Goal: Information Seeking & Learning: Check status

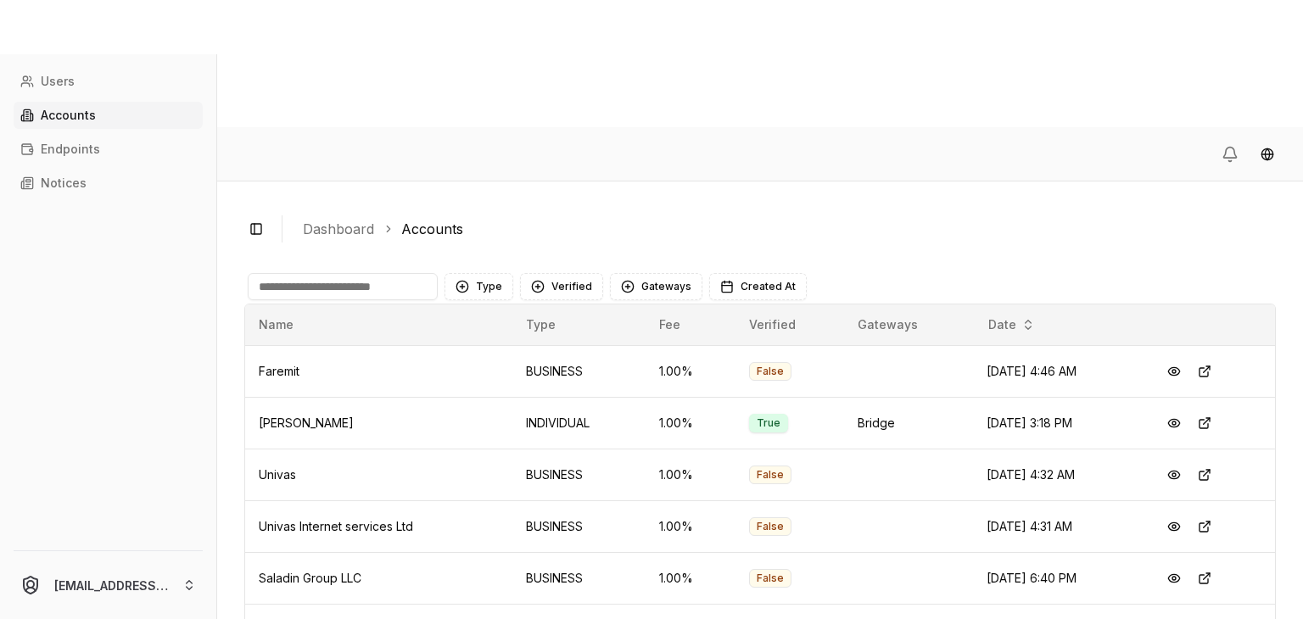
click at [377, 273] on input at bounding box center [343, 286] width 190 height 27
type input "***"
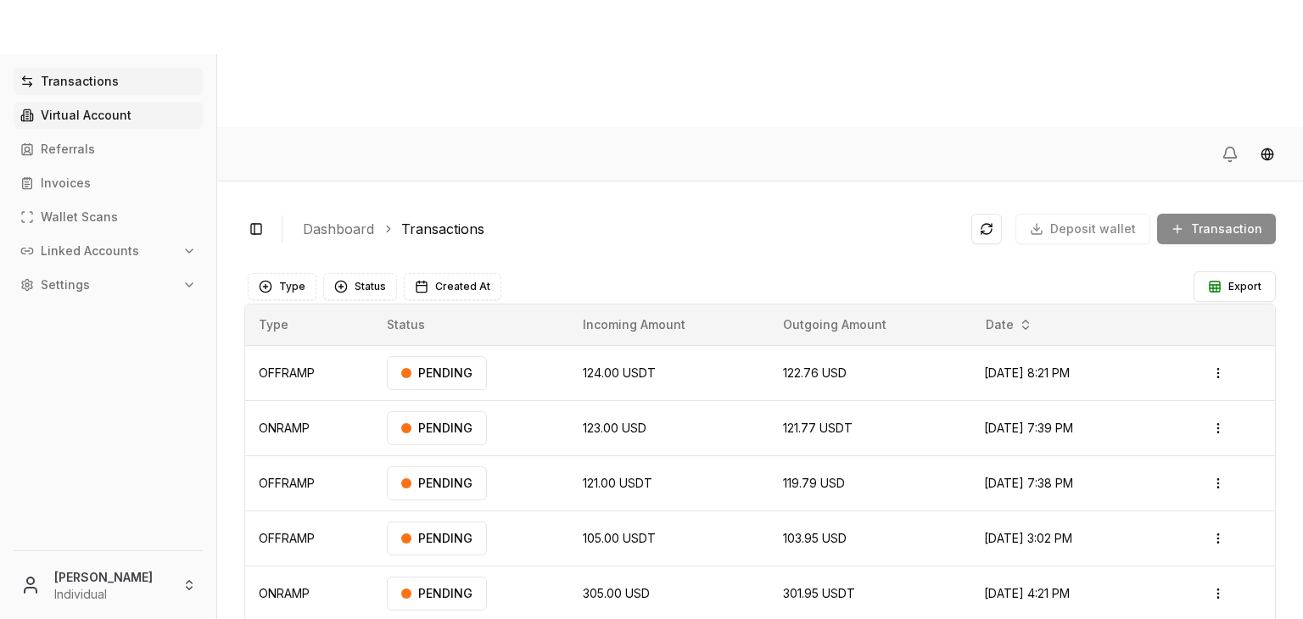
click at [98, 122] on link "Virtual Account" at bounding box center [108, 115] width 189 height 27
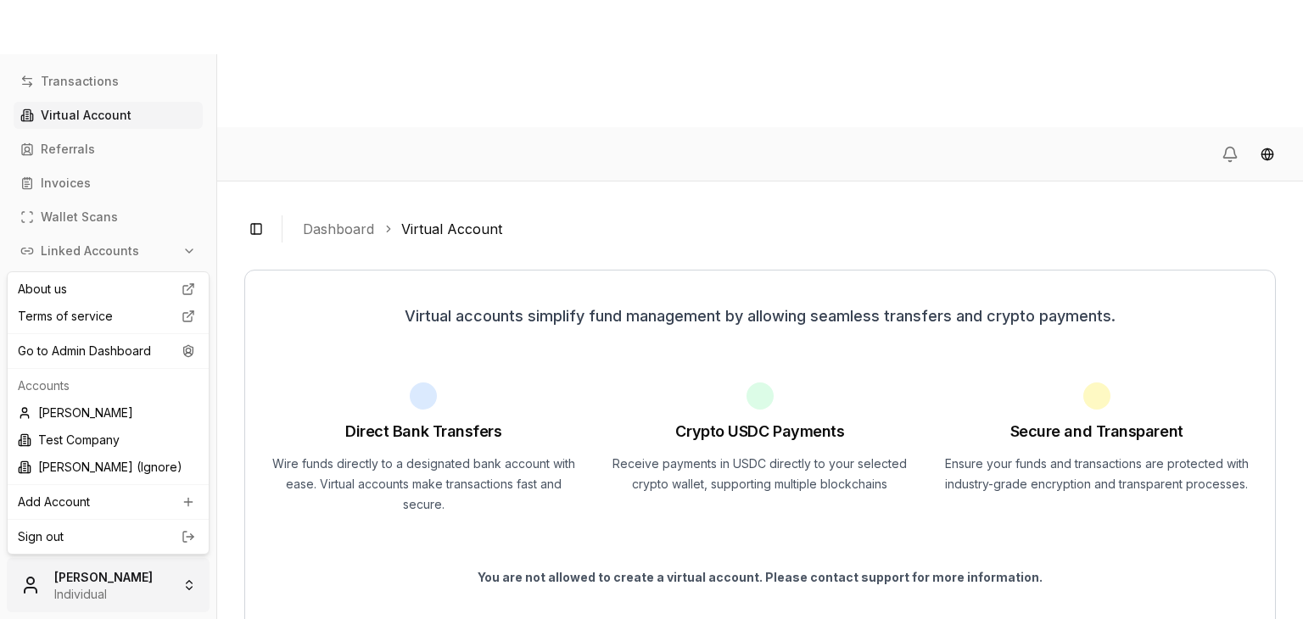
click at [98, 582] on html "Transactions Virtual Account Referrals Invoices Wallet Scans Linked Accounts Se…" at bounding box center [651, 373] width 1303 height 746
click at [135, 508] on div "Add Account" at bounding box center [108, 502] width 194 height 27
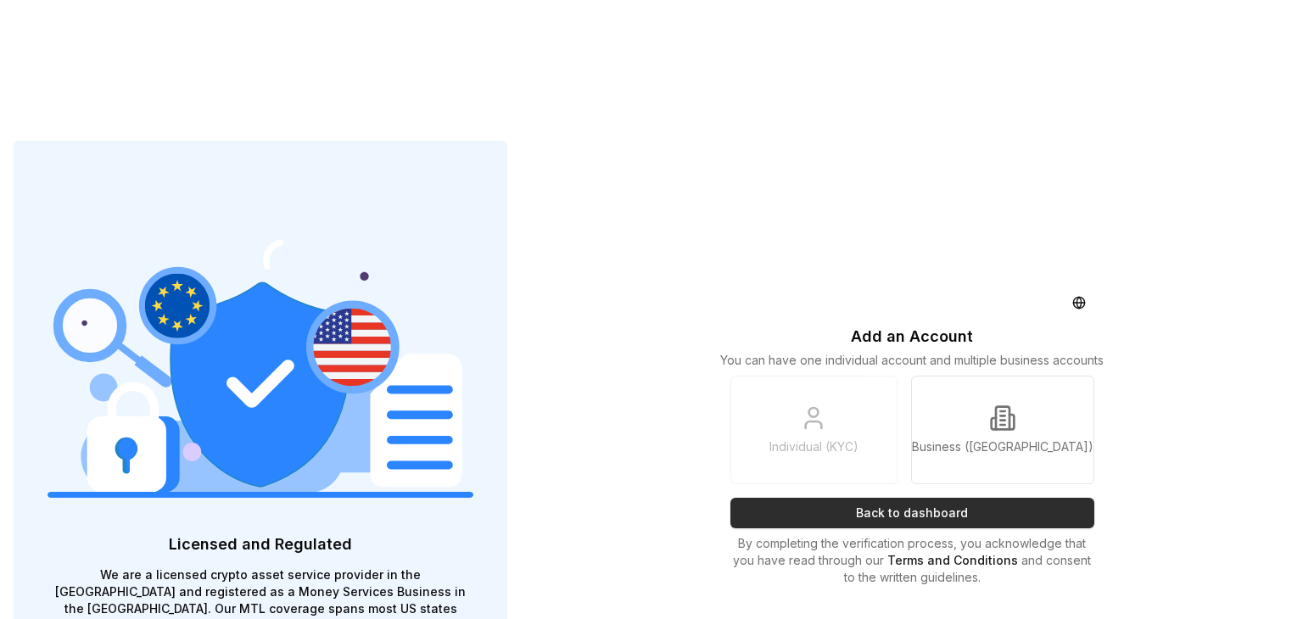
click at [789, 498] on button "Back to dashboard" at bounding box center [912, 513] width 364 height 31
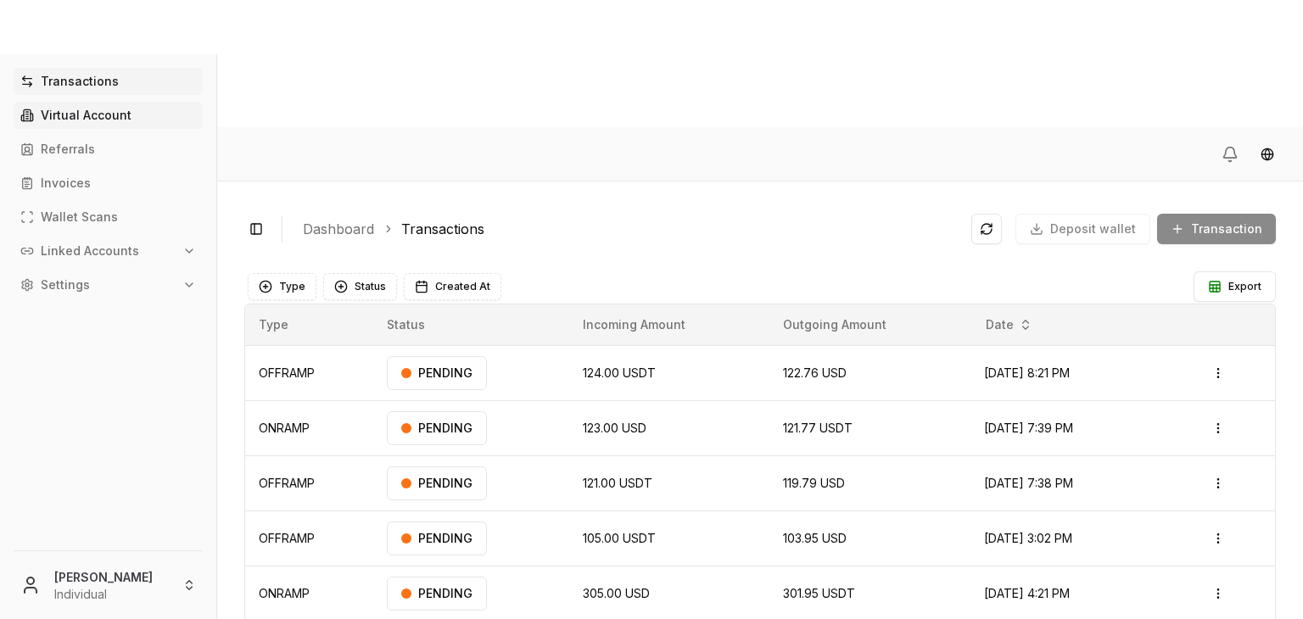
click at [118, 109] on p "Virtual Account" at bounding box center [86, 115] width 91 height 12
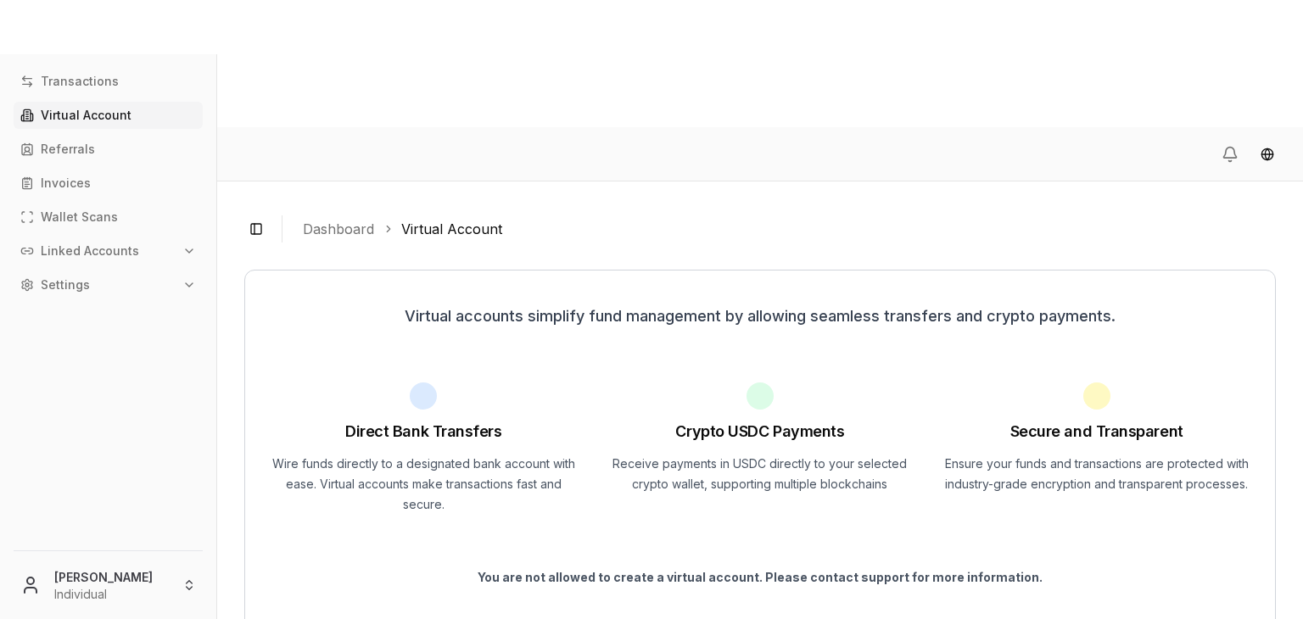
click at [826, 569] on p "You are not allowed to create a virtual account. Please contact support for mor…" at bounding box center [759, 577] width 989 height 17
click at [149, 247] on button "Linked Accounts" at bounding box center [108, 250] width 189 height 27
click at [132, 339] on button "Settings" at bounding box center [108, 345] width 189 height 27
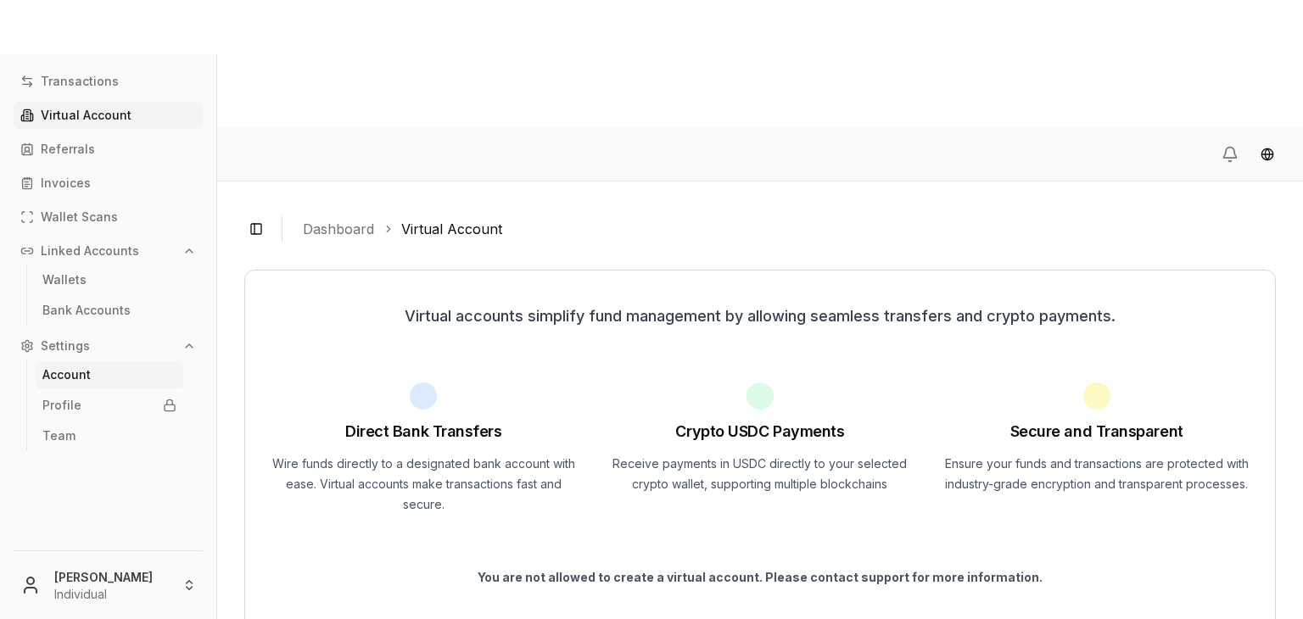
click at [126, 364] on link "Account" at bounding box center [110, 374] width 148 height 27
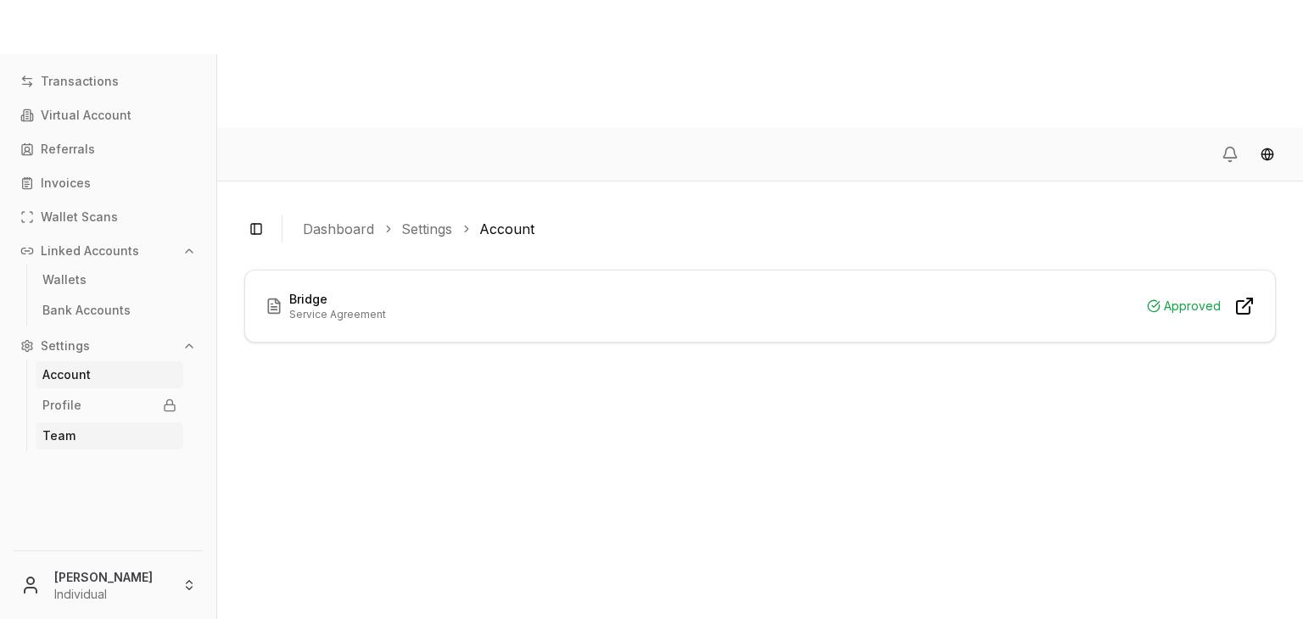
click at [92, 439] on link "Team" at bounding box center [110, 435] width 148 height 27
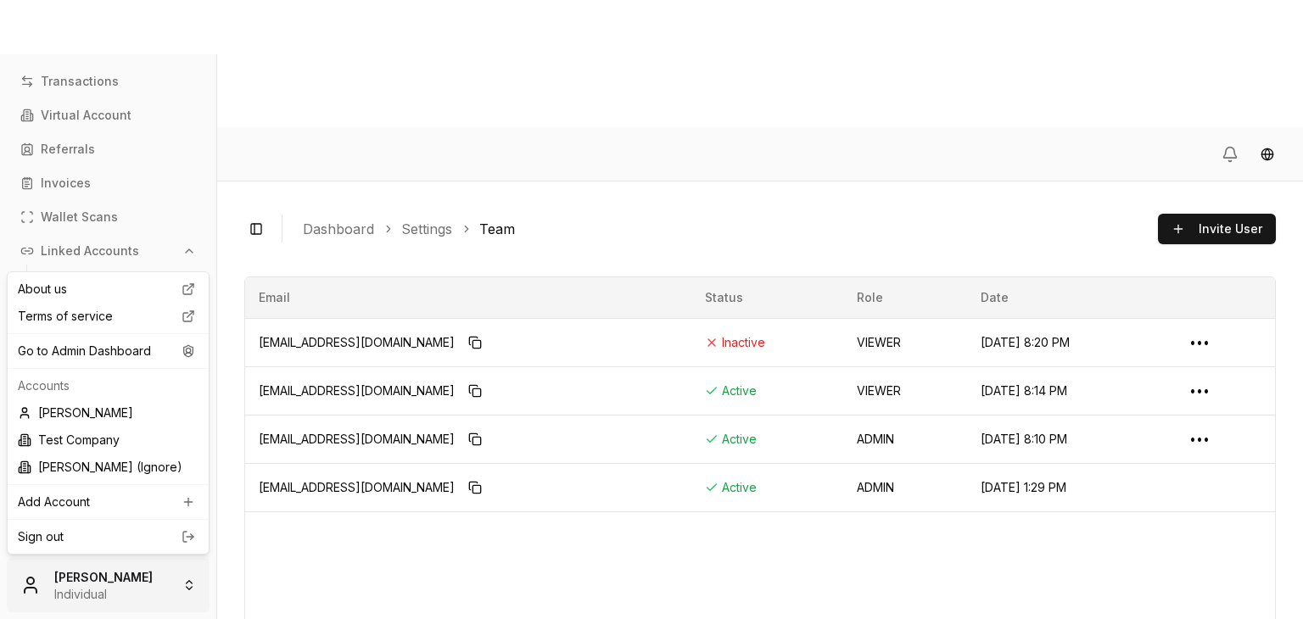
click at [124, 574] on html "Transactions Virtual Account Referrals Invoices Wallet Scans Linked Accounts Wa…" at bounding box center [651, 373] width 1303 height 746
click at [182, 346] on icon at bounding box center [188, 351] width 20 height 14
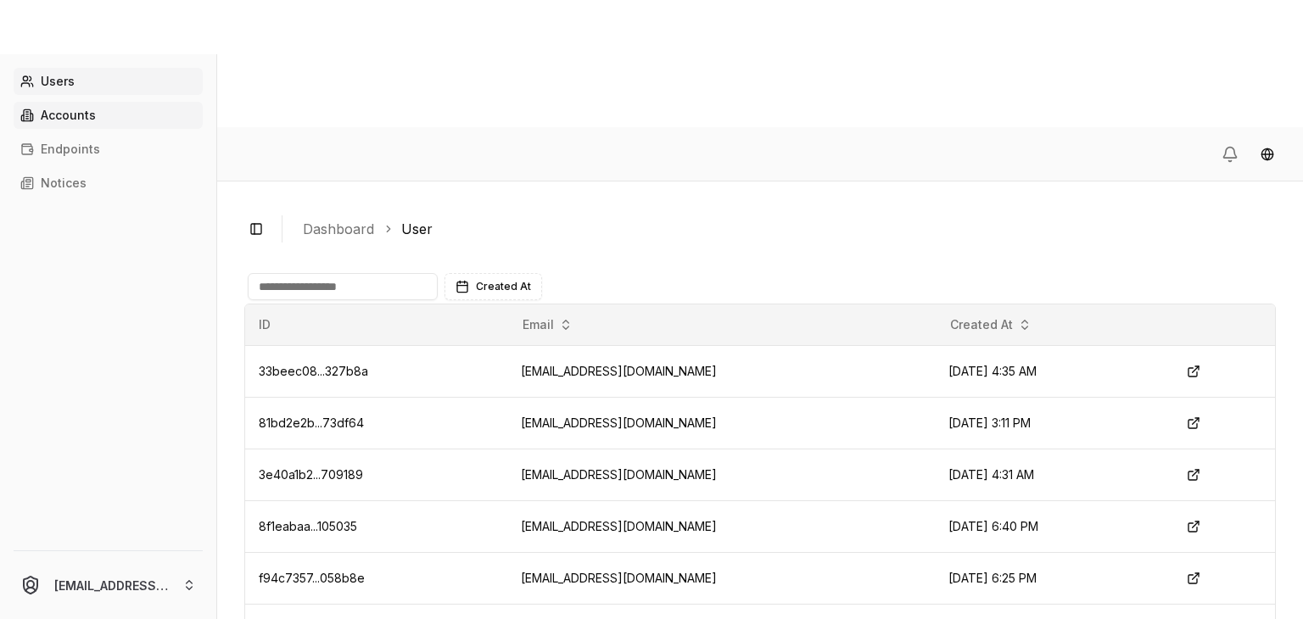
click at [108, 123] on link "Accounts" at bounding box center [108, 115] width 189 height 27
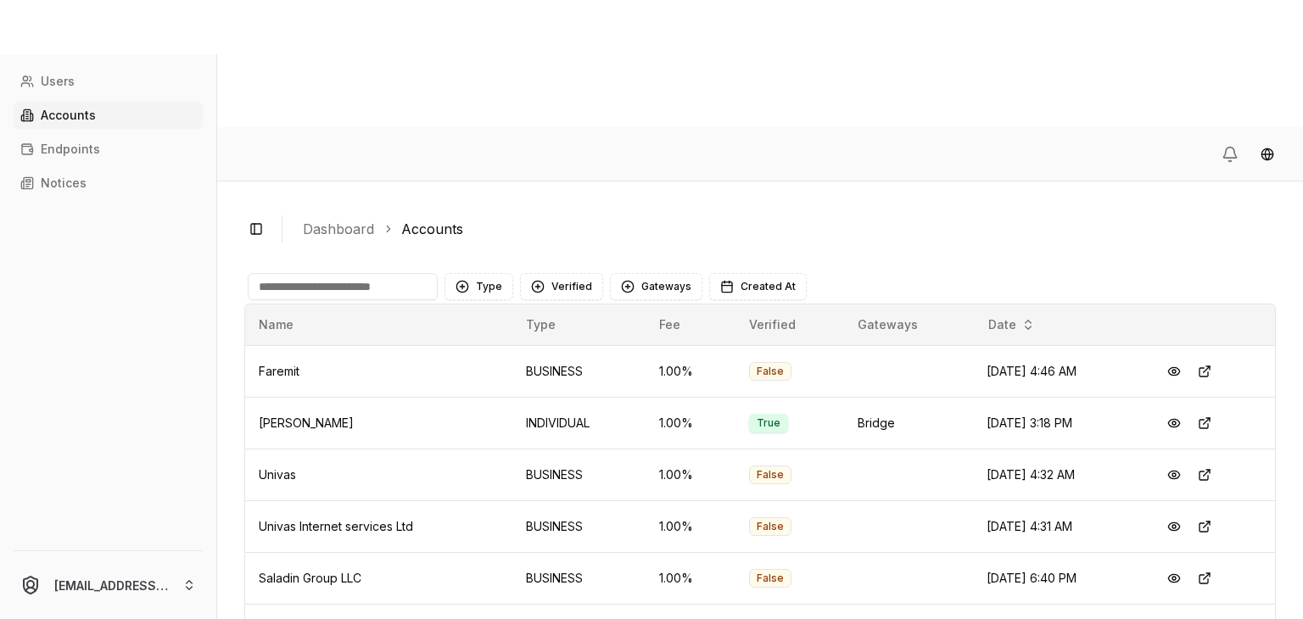
click at [343, 273] on input at bounding box center [343, 286] width 190 height 27
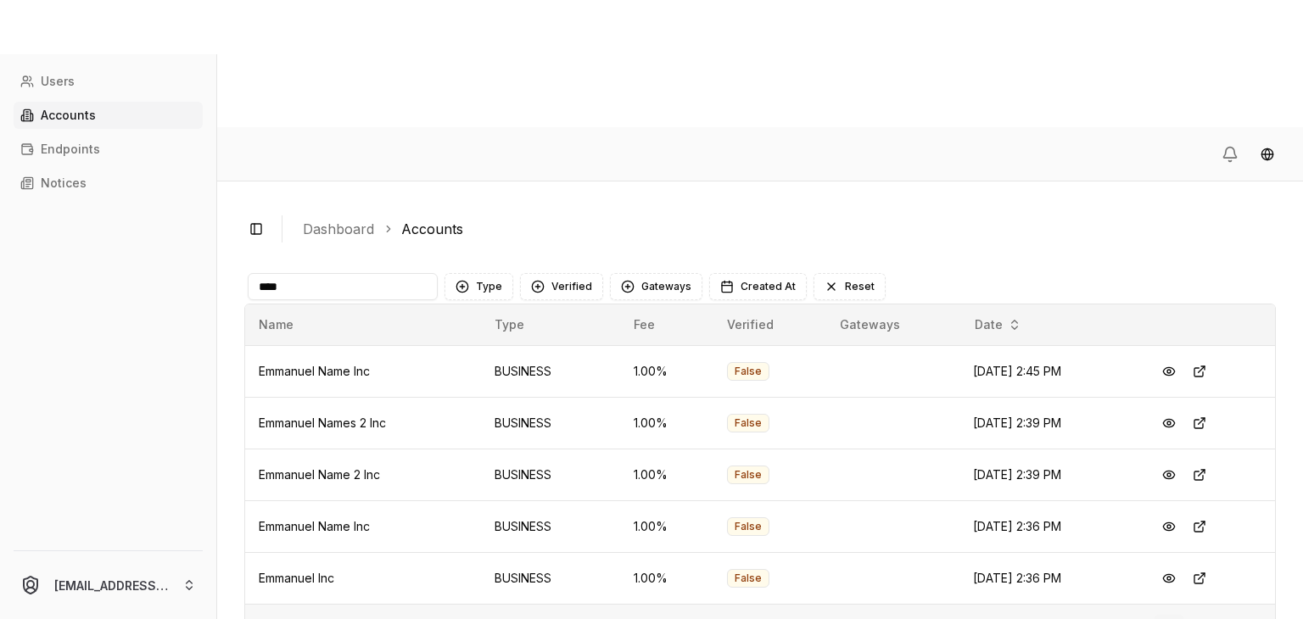
type input "****"
click at [1172, 615] on button at bounding box center [1168, 630] width 31 height 31
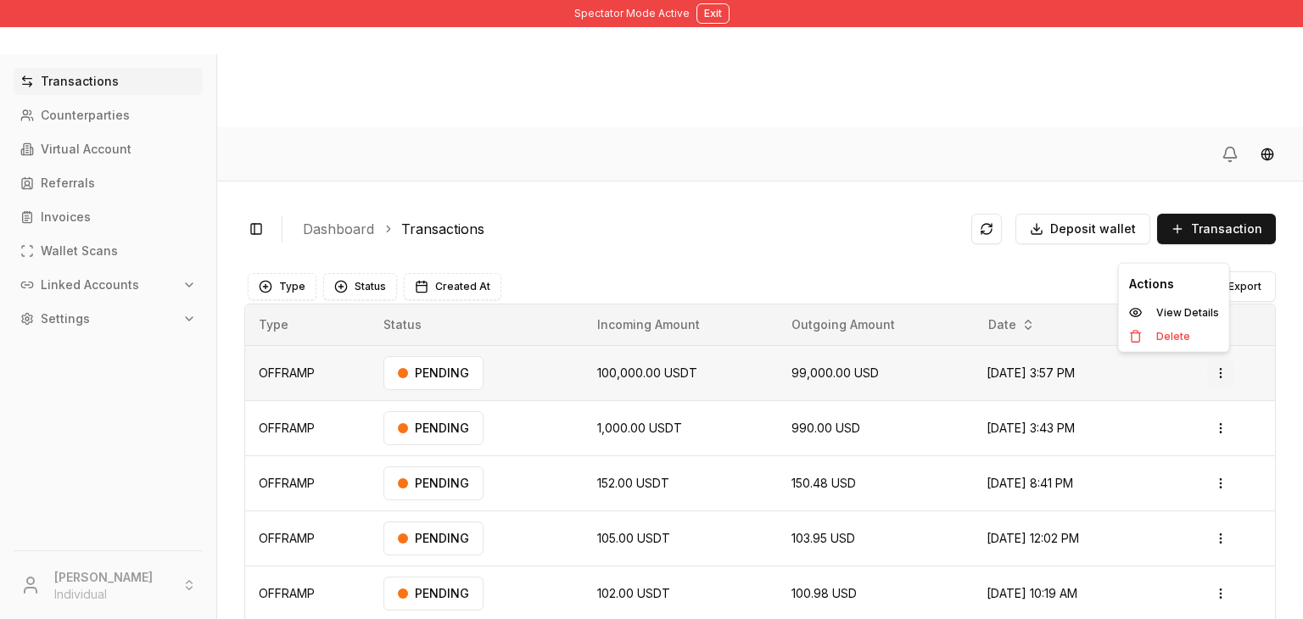
click at [1214, 238] on html "Spectator Mode Active Exit Transactions Counterparties Virtual Account Referral…" at bounding box center [651, 373] width 1303 height 746
click at [1162, 310] on p "View Details" at bounding box center [1187, 313] width 63 height 10
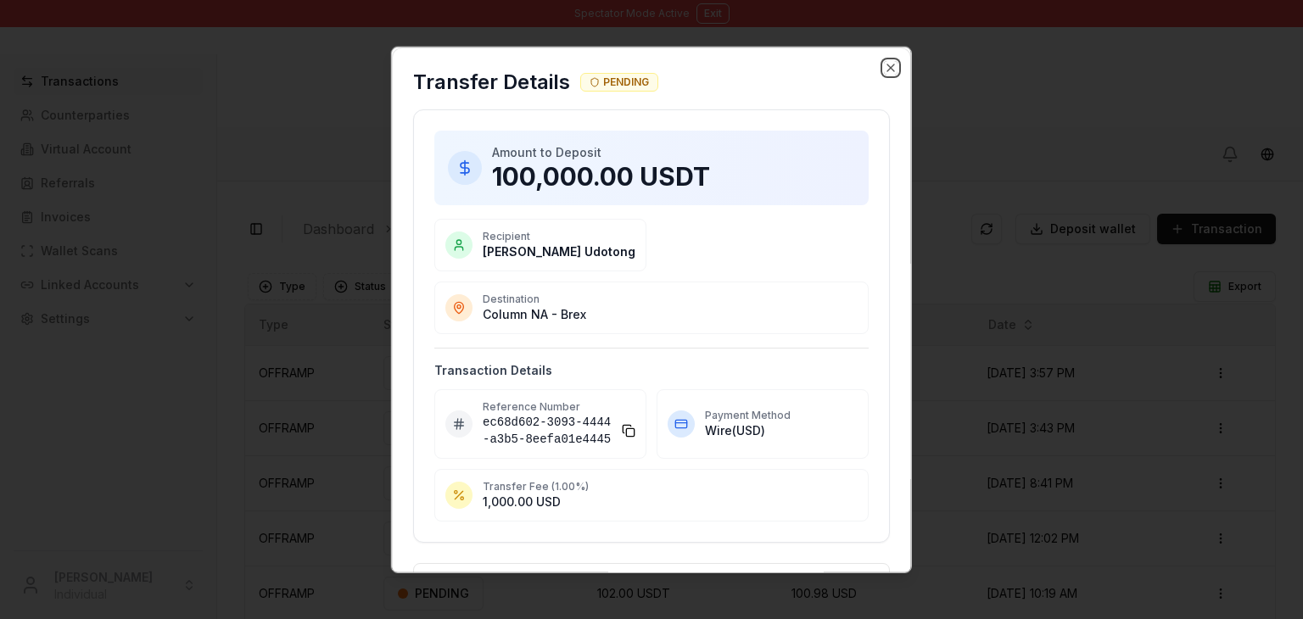
click at [887, 64] on icon "button" at bounding box center [890, 67] width 7 height 7
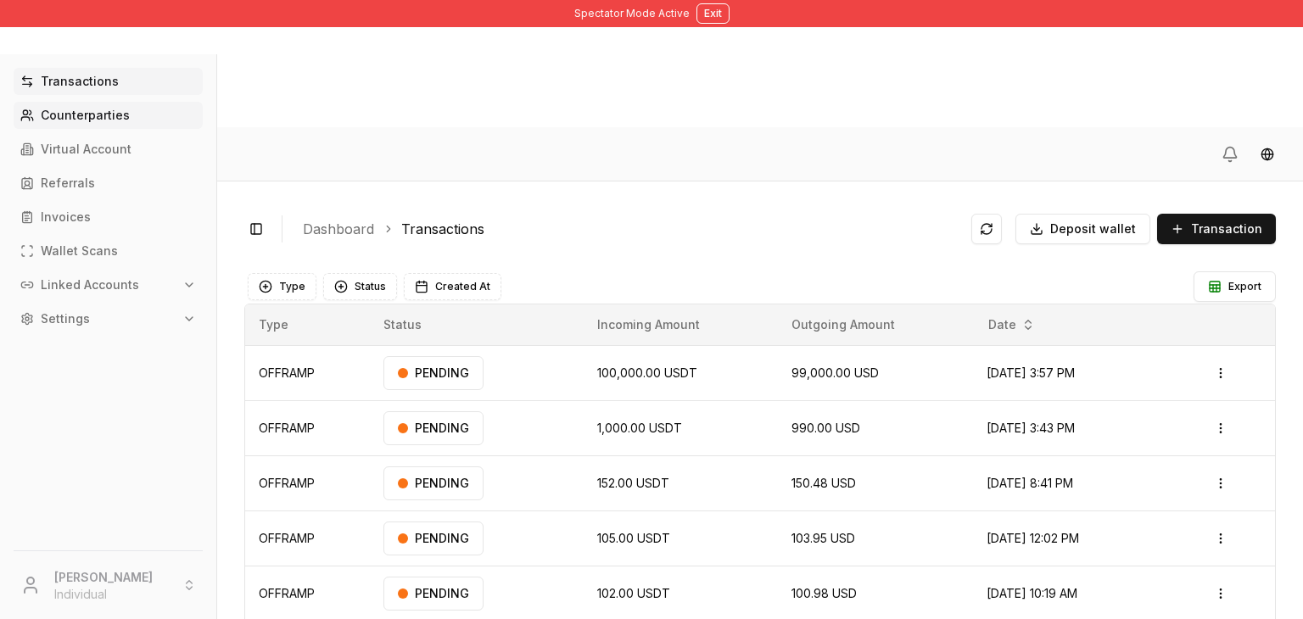
click at [80, 120] on p "Counterparties" at bounding box center [85, 115] width 89 height 12
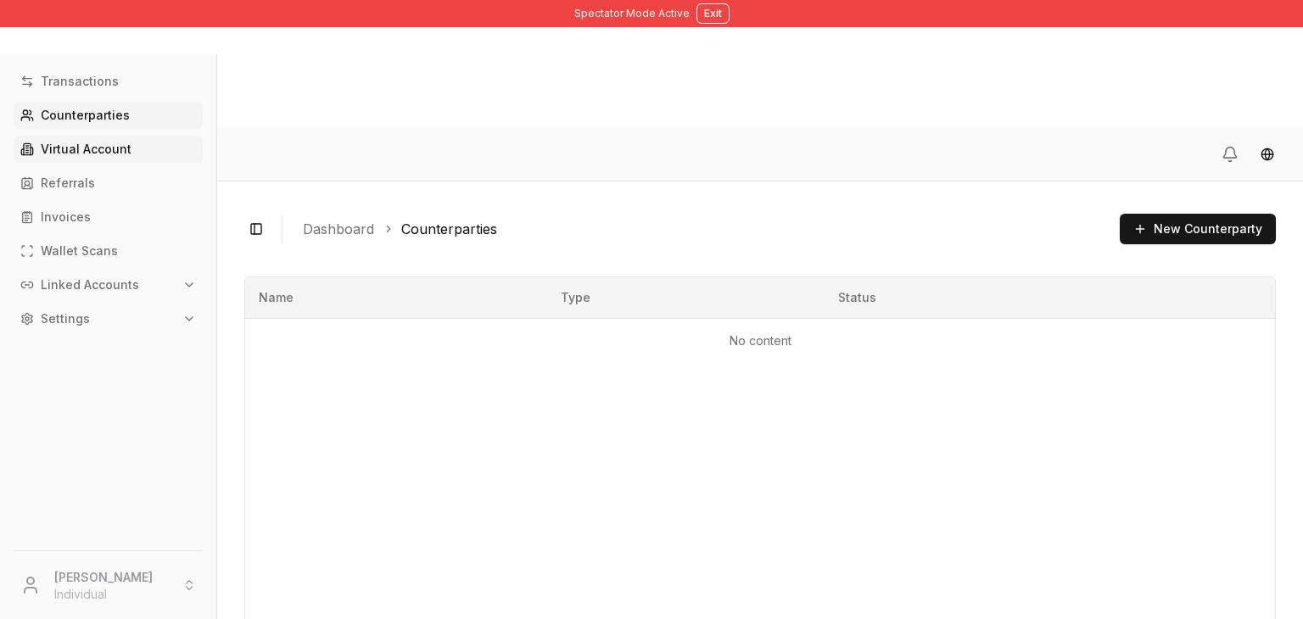
click at [44, 150] on p "Virtual Account" at bounding box center [86, 149] width 91 height 12
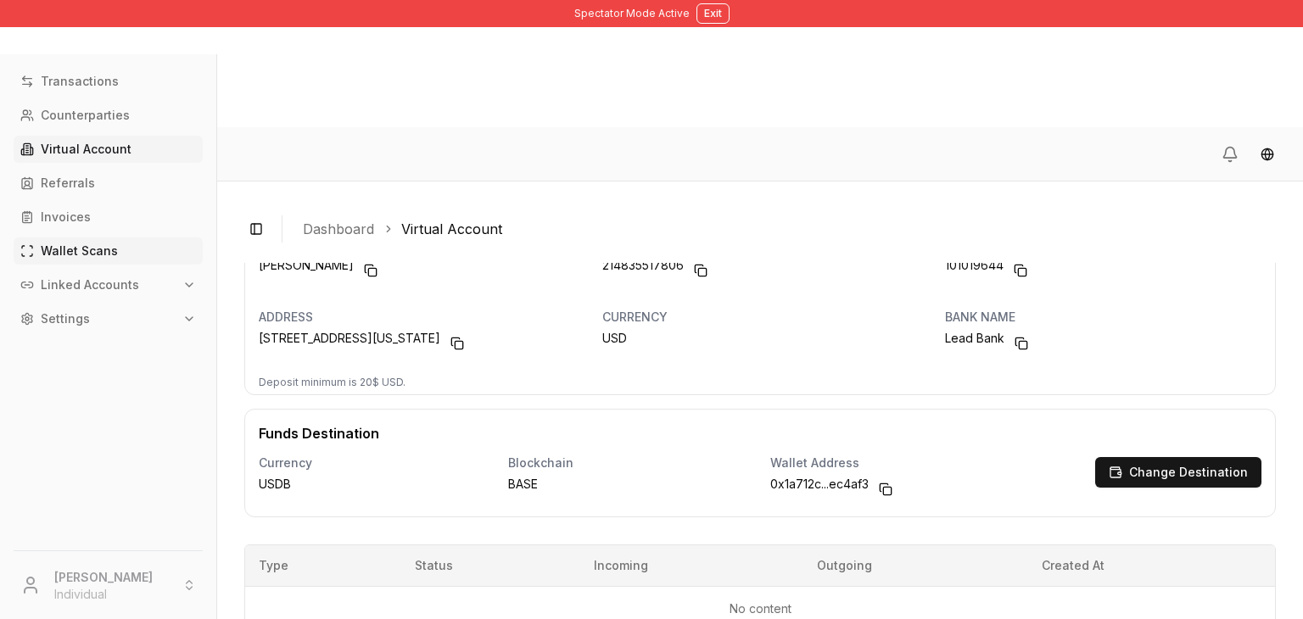
scroll to position [92, 0]
click at [156, 184] on link "Referrals" at bounding box center [108, 183] width 189 height 27
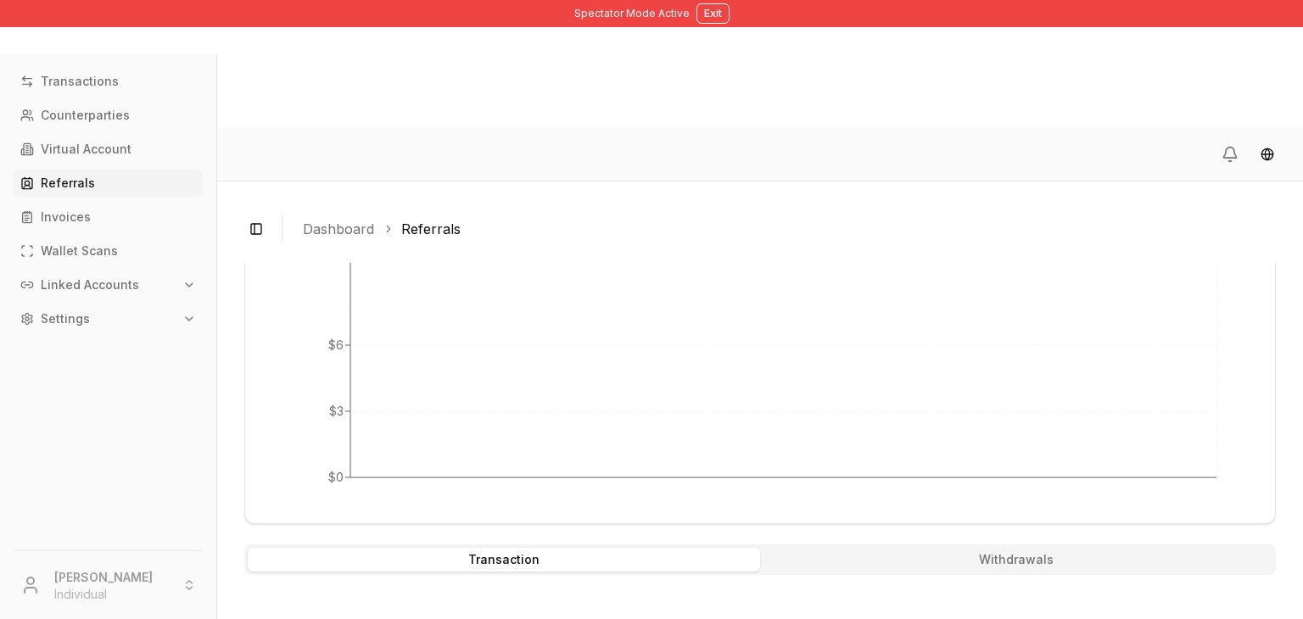
scroll to position [511, 0]
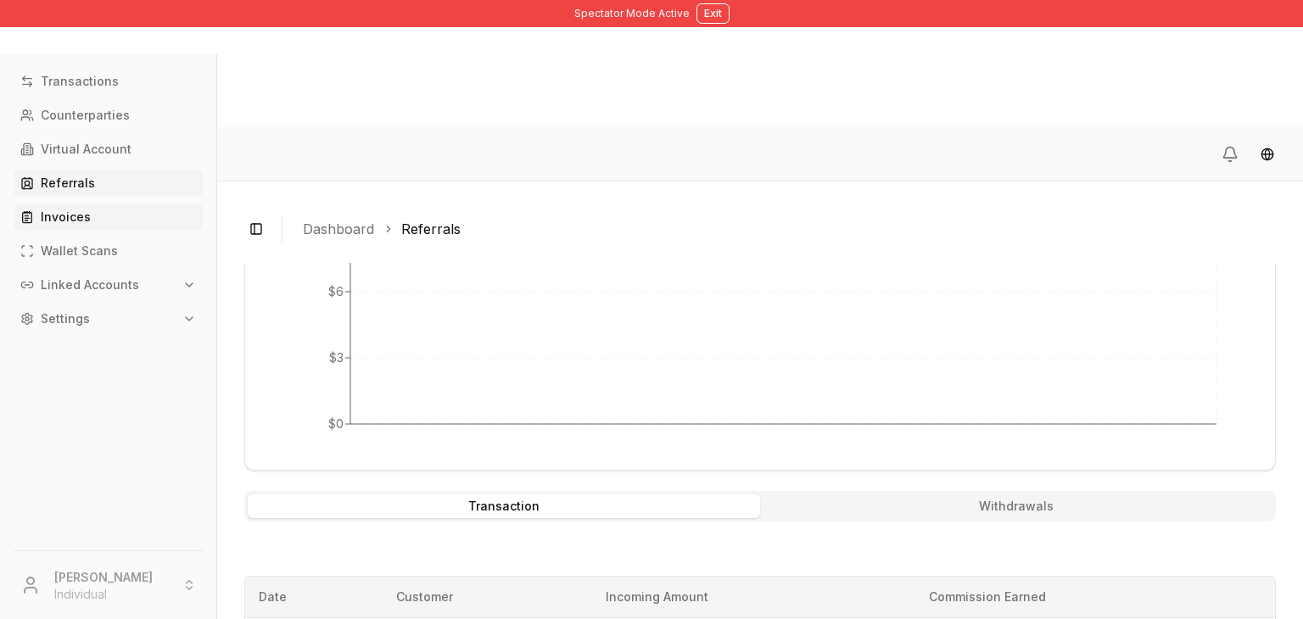
click at [106, 220] on link "Invoices" at bounding box center [108, 217] width 189 height 27
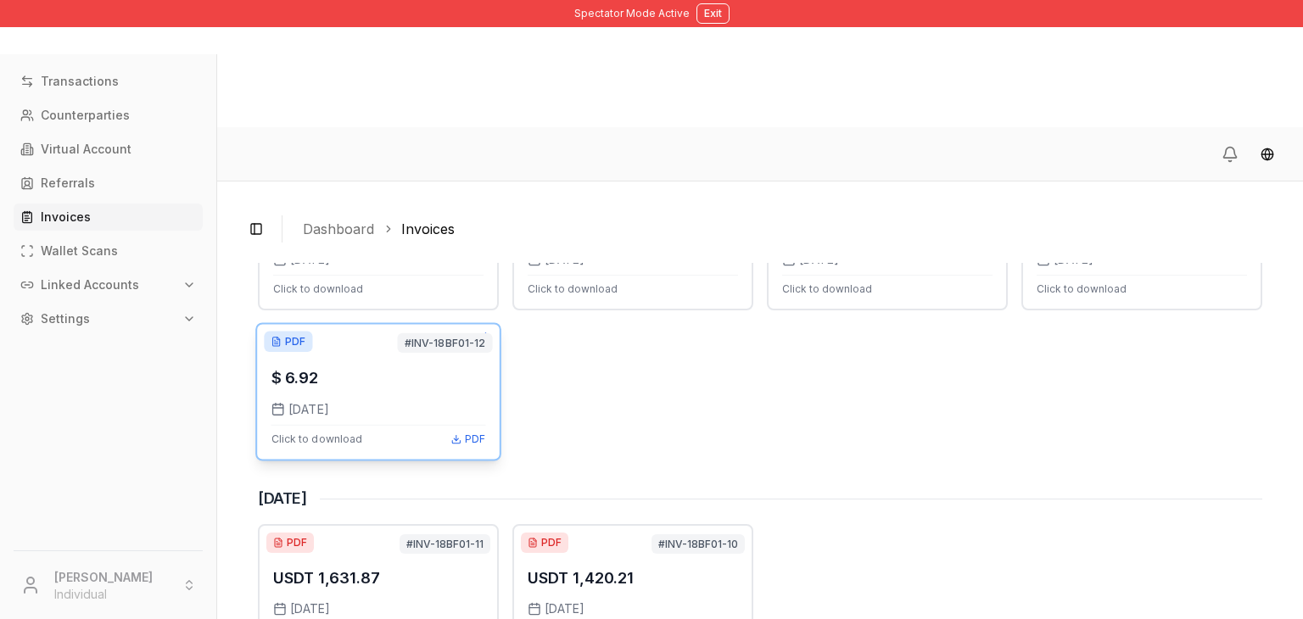
scroll to position [139, 0]
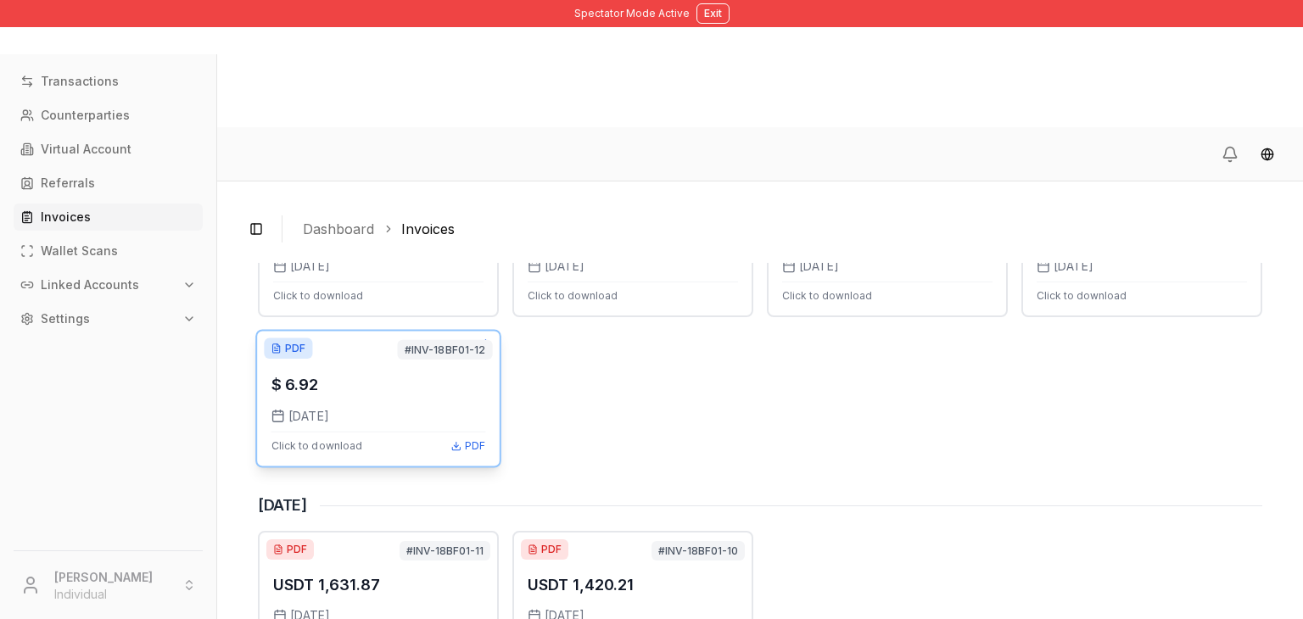
click at [387, 372] on div "$ 6.92" at bounding box center [378, 384] width 215 height 25
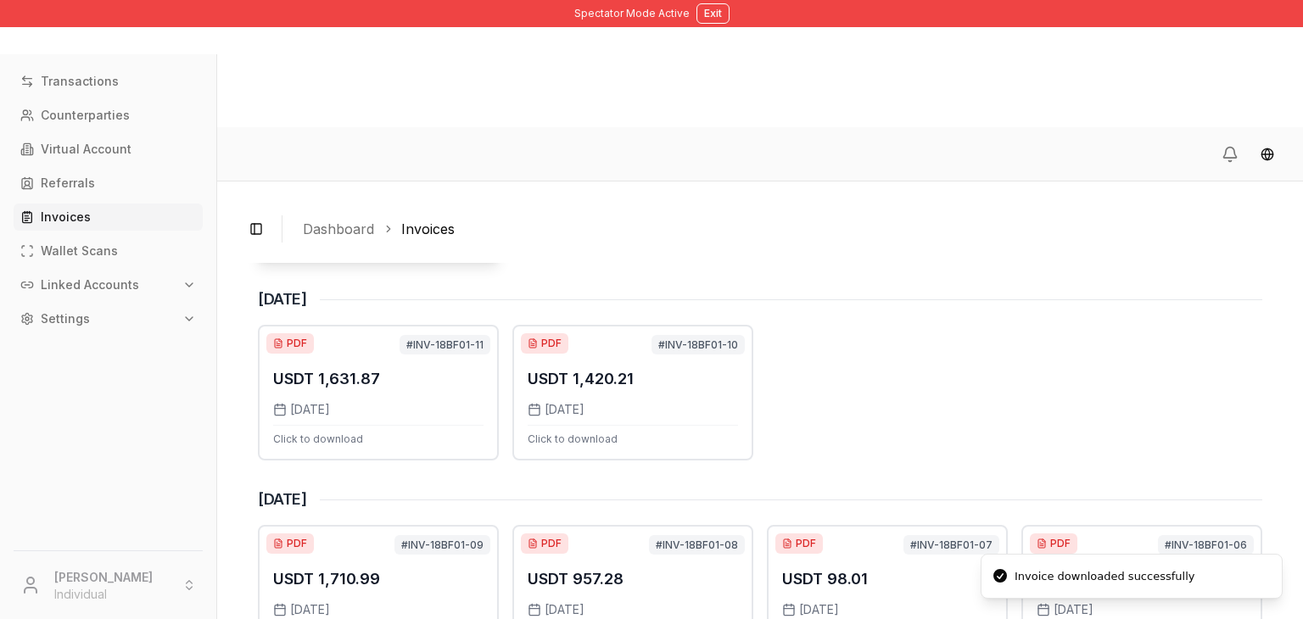
scroll to position [636, 0]
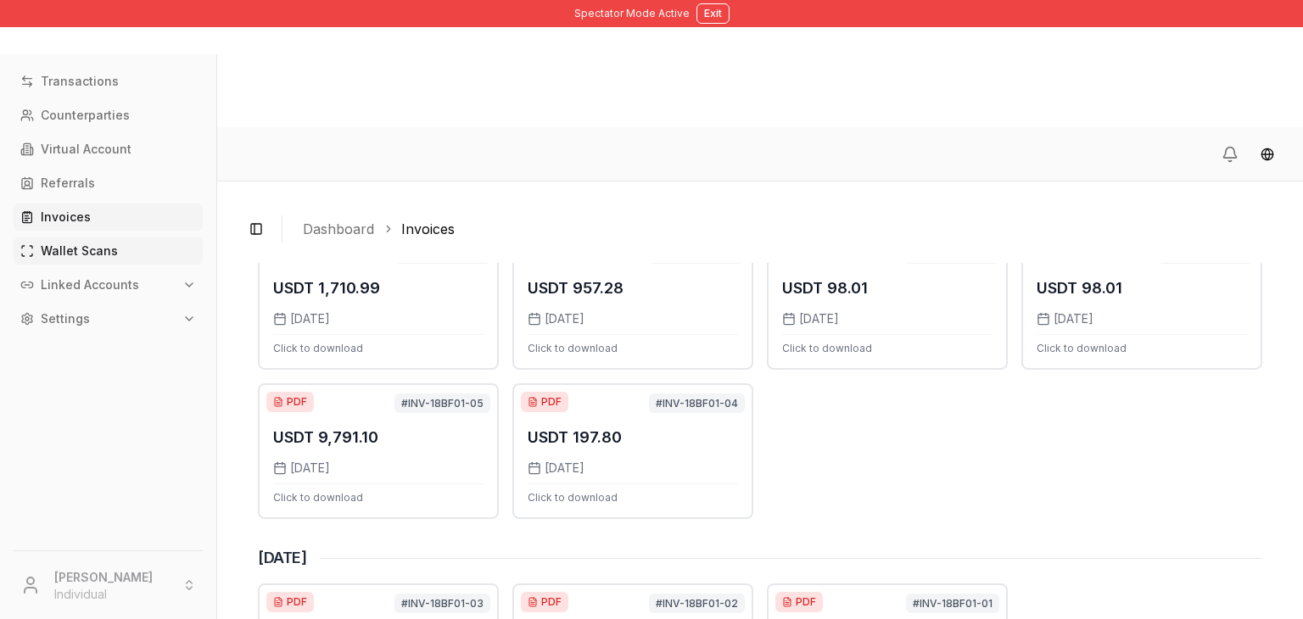
click at [95, 250] on p "Wallet Scans" at bounding box center [79, 251] width 77 height 12
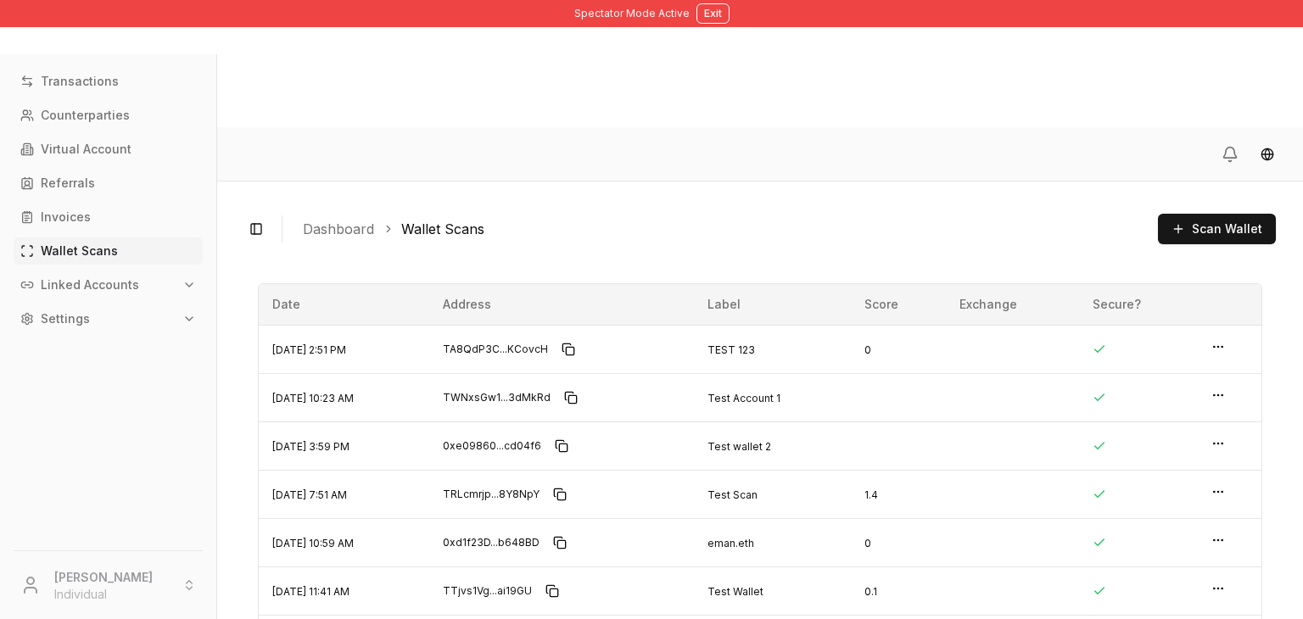
click at [145, 289] on button "Linked Accounts" at bounding box center [108, 284] width 189 height 27
click at [168, 387] on button "Settings" at bounding box center [108, 379] width 189 height 27
click at [714, 13] on button "Exit" at bounding box center [712, 13] width 33 height 20
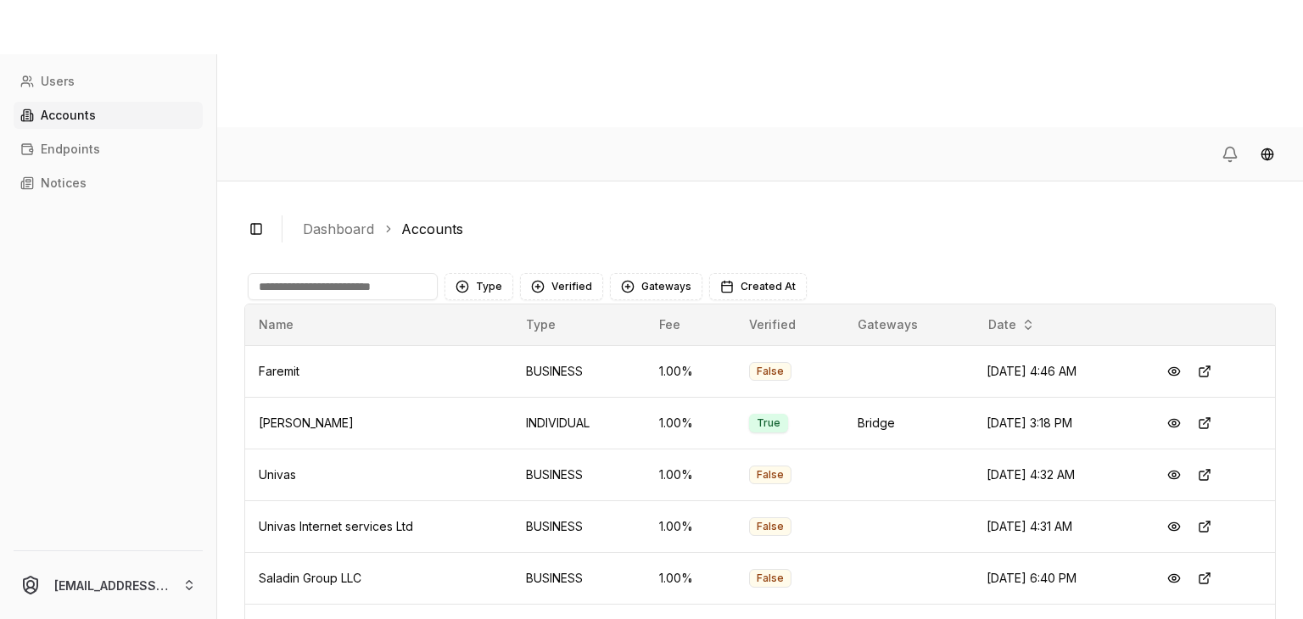
click at [407, 273] on input at bounding box center [343, 286] width 190 height 27
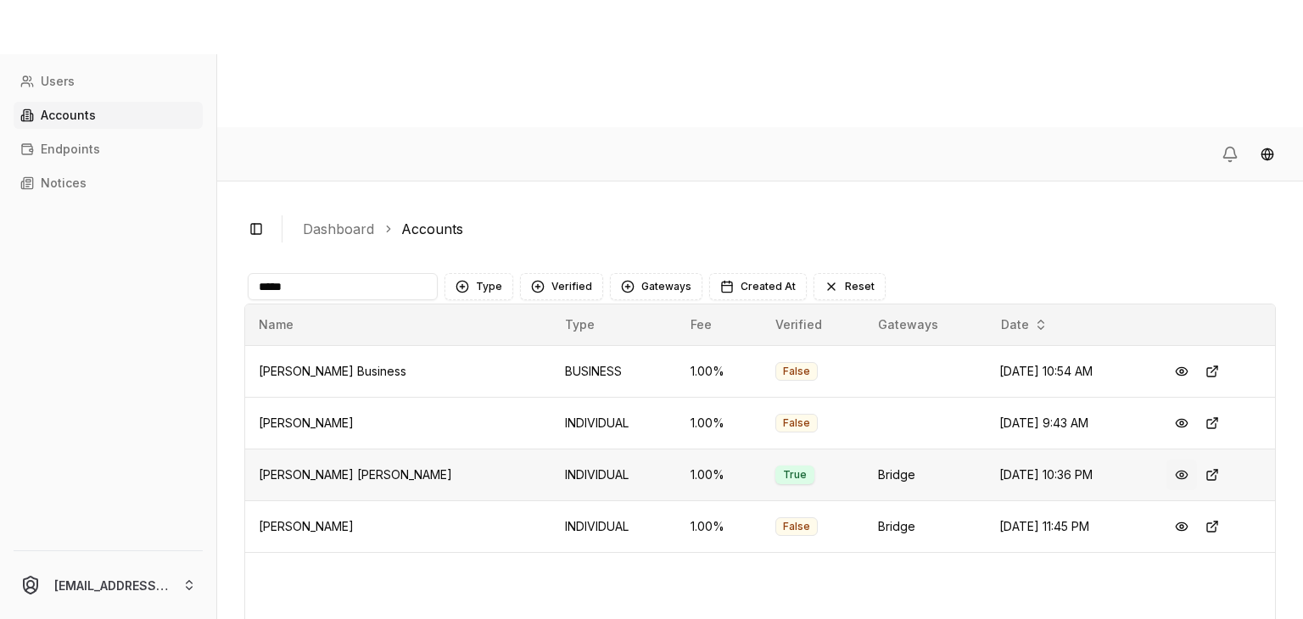
type input "*****"
click at [1181, 460] on button at bounding box center [1181, 475] width 31 height 31
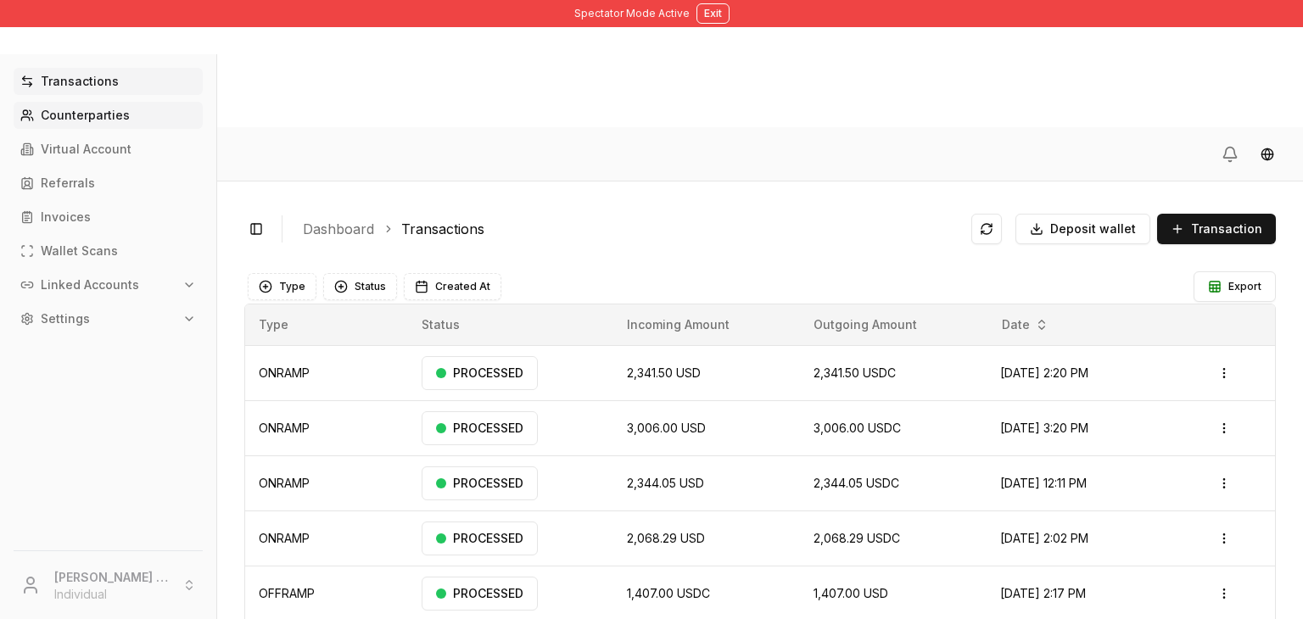
click at [98, 109] on p "Counterparties" at bounding box center [85, 115] width 89 height 12
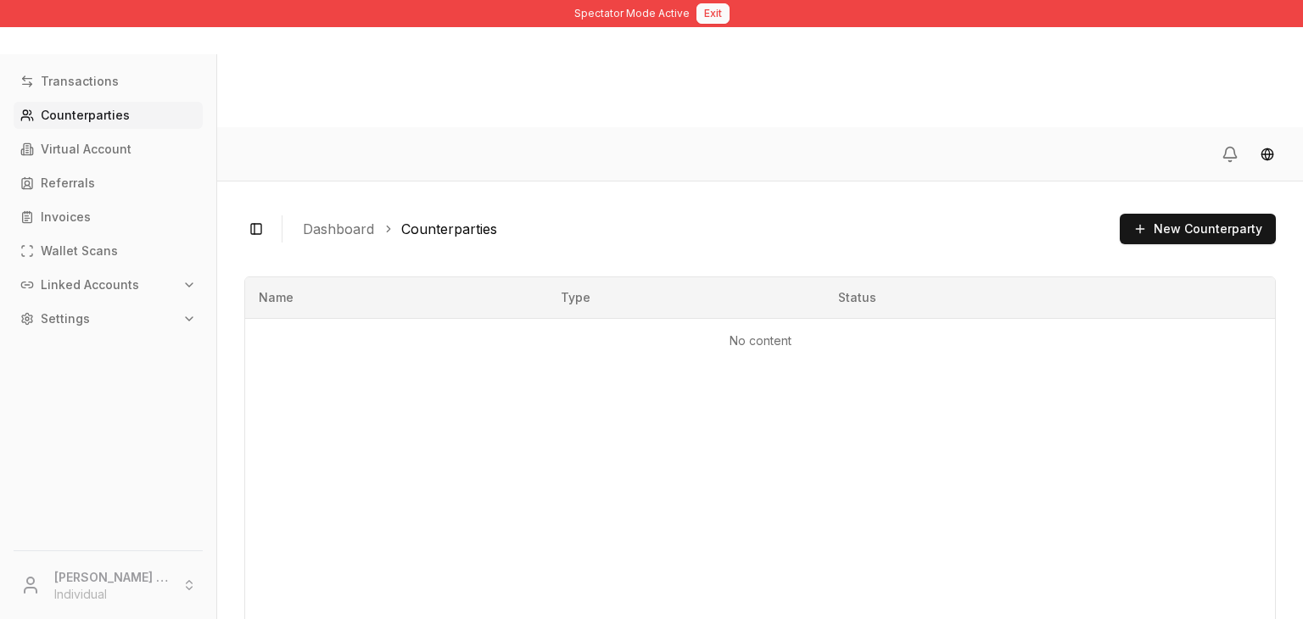
click at [709, 6] on button "Exit" at bounding box center [712, 13] width 33 height 20
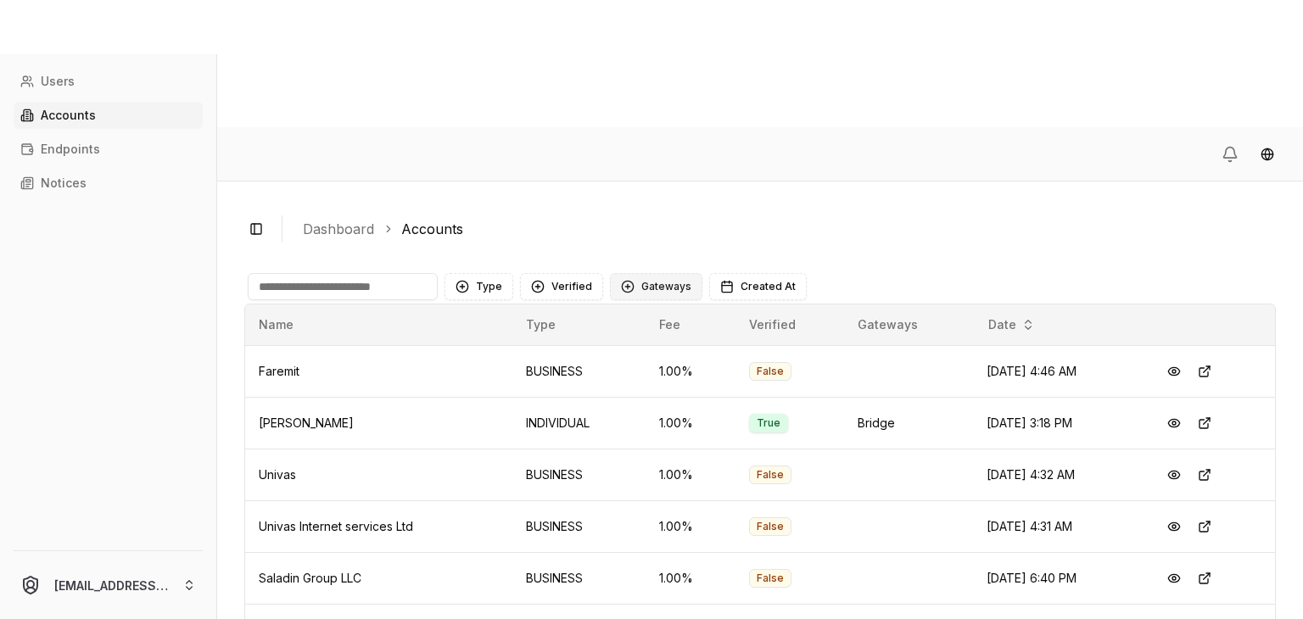
click at [637, 273] on button "Gateways" at bounding box center [656, 286] width 92 height 27
drag, startPoint x: 634, startPoint y: 262, endPoint x: 623, endPoint y: 227, distance: 36.2
click at [623, 227] on div "Bridge Cybrid" at bounding box center [689, 242] width 161 height 54
click at [623, 227] on div "Suggestions" at bounding box center [623, 229] width 14 height 14
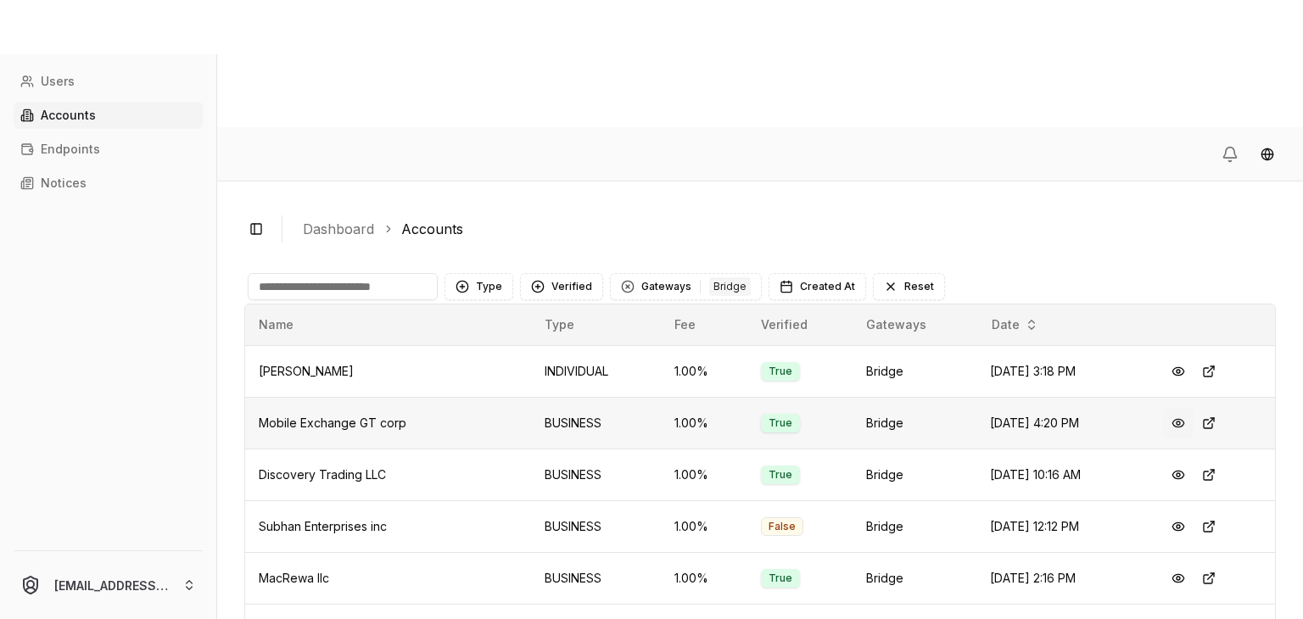
click at [1168, 408] on button at bounding box center [1178, 423] width 31 height 31
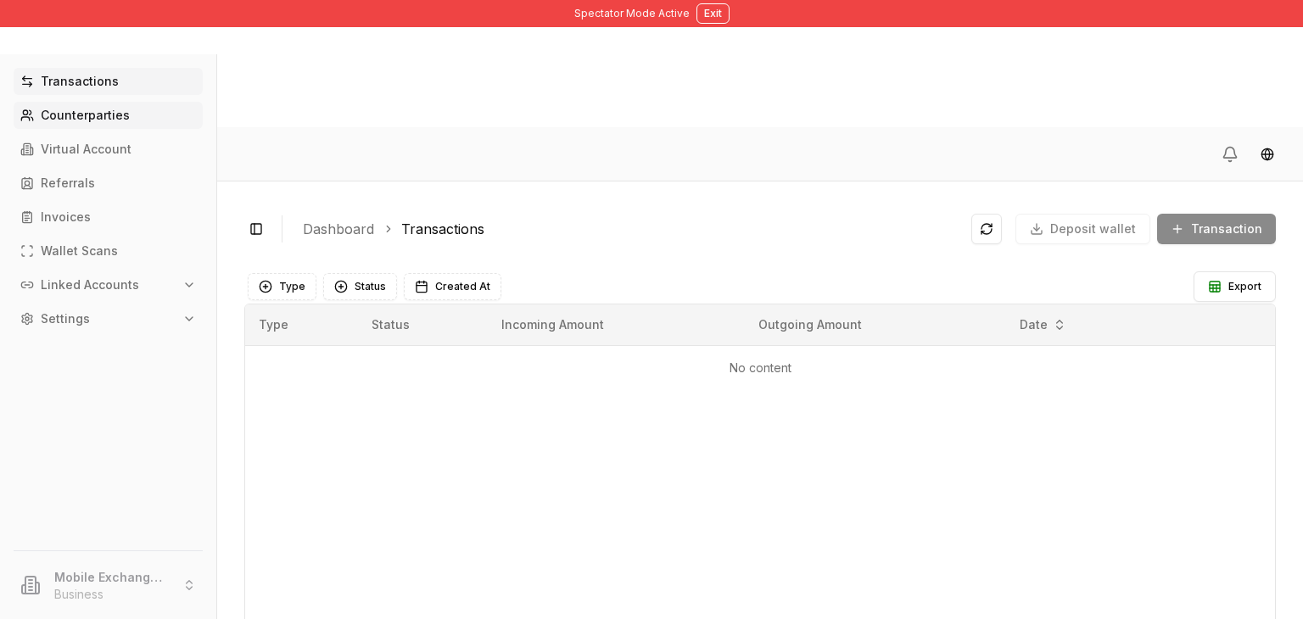
click at [61, 125] on link "Counterparties" at bounding box center [108, 115] width 189 height 27
click at [713, 15] on button "Exit" at bounding box center [712, 13] width 33 height 20
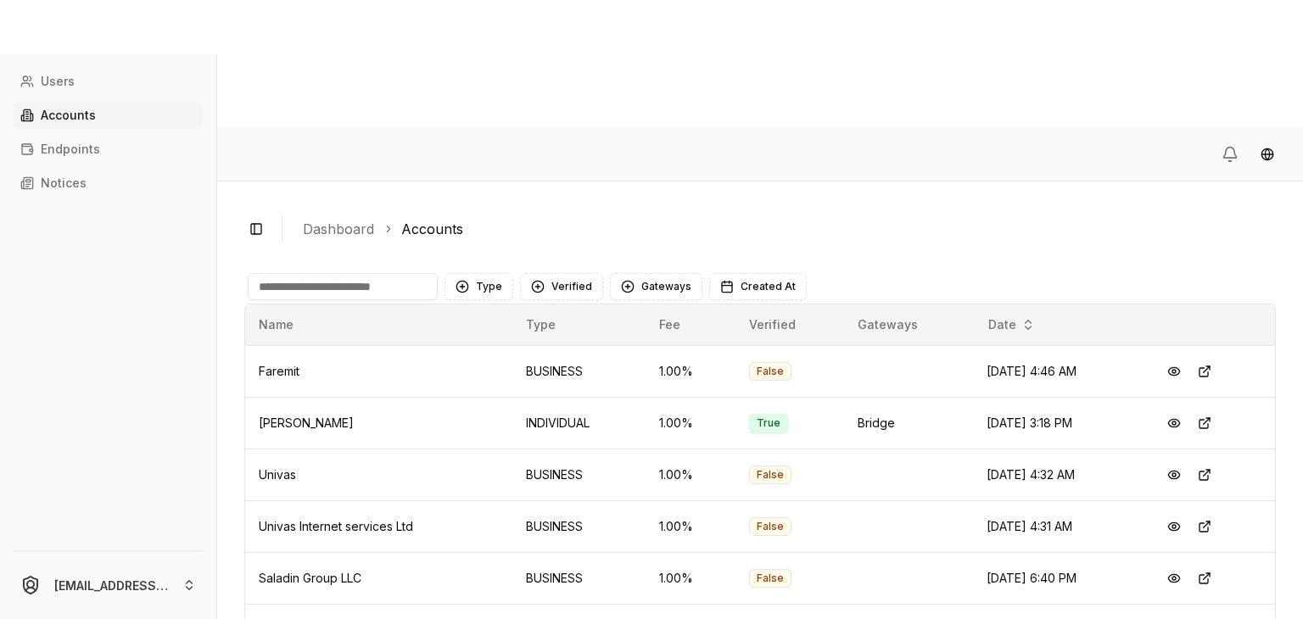
click at [366, 273] on input at bounding box center [343, 286] width 190 height 27
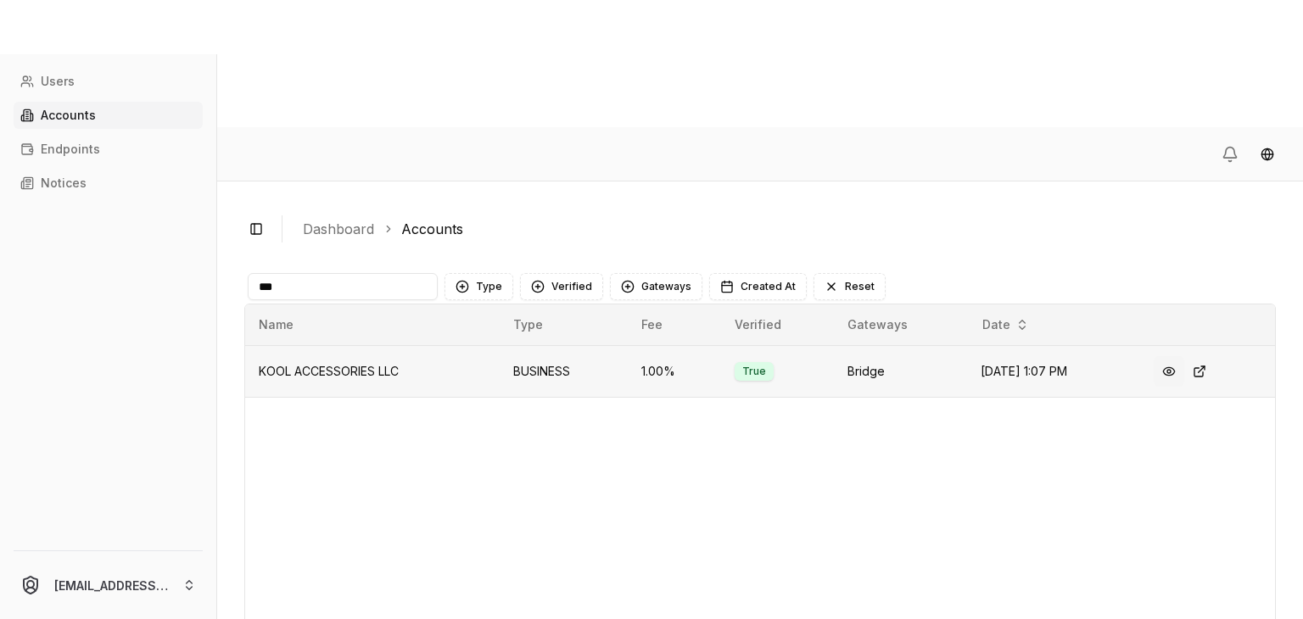
type input "***"
click at [1166, 356] on button at bounding box center [1168, 371] width 31 height 31
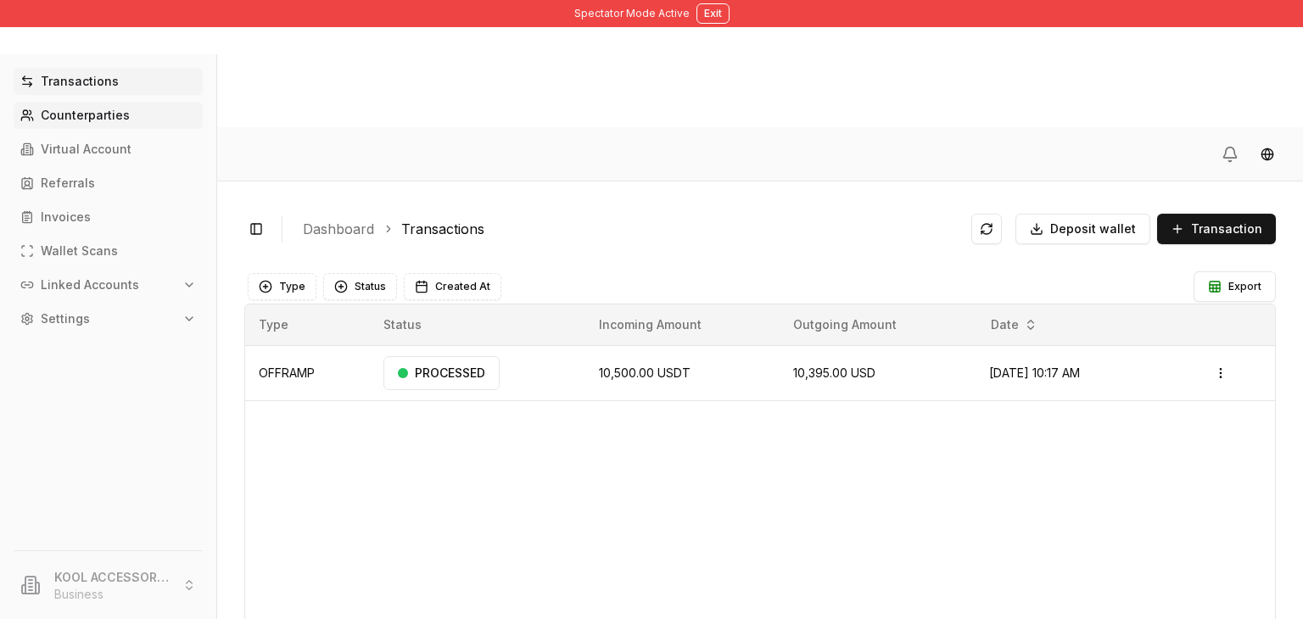
click at [61, 126] on link "Counterparties" at bounding box center [108, 115] width 189 height 27
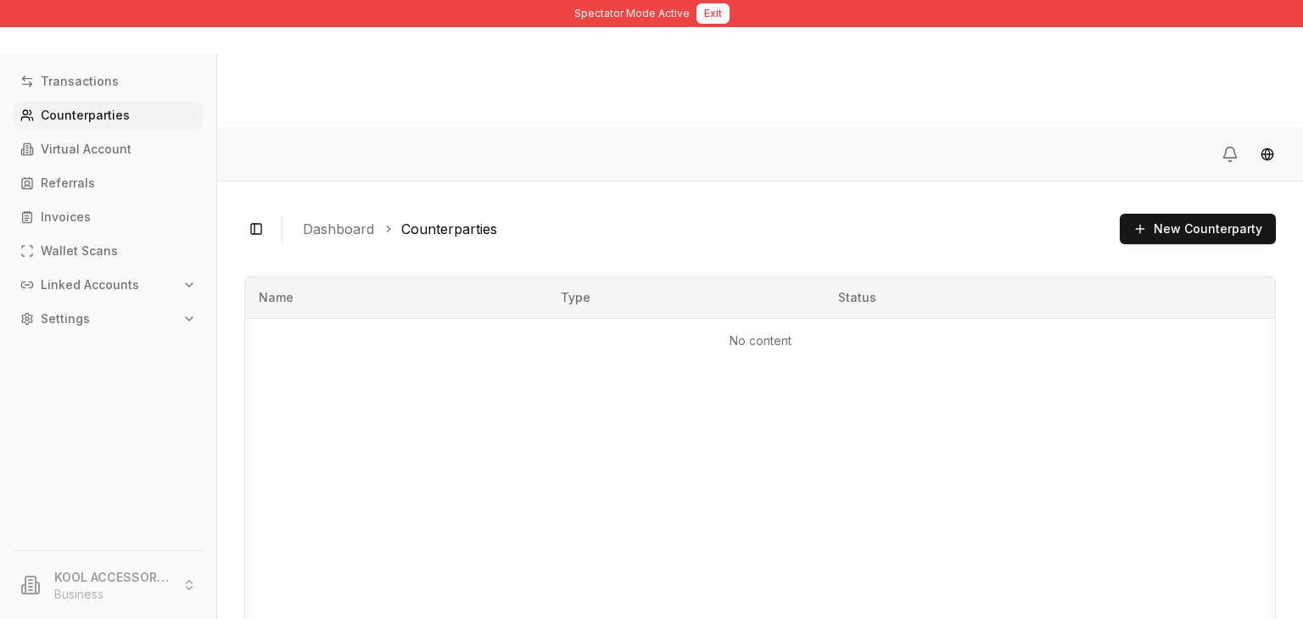
click at [706, 18] on button "Exit" at bounding box center [712, 13] width 33 height 20
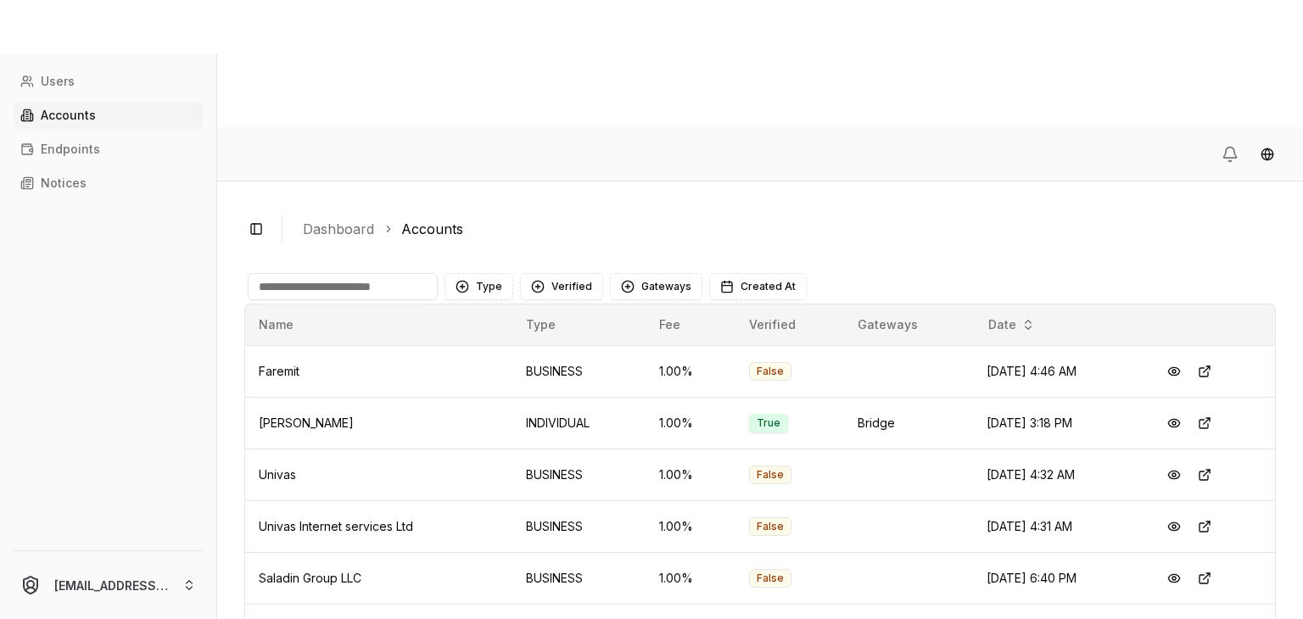
click at [363, 273] on input at bounding box center [343, 286] width 190 height 27
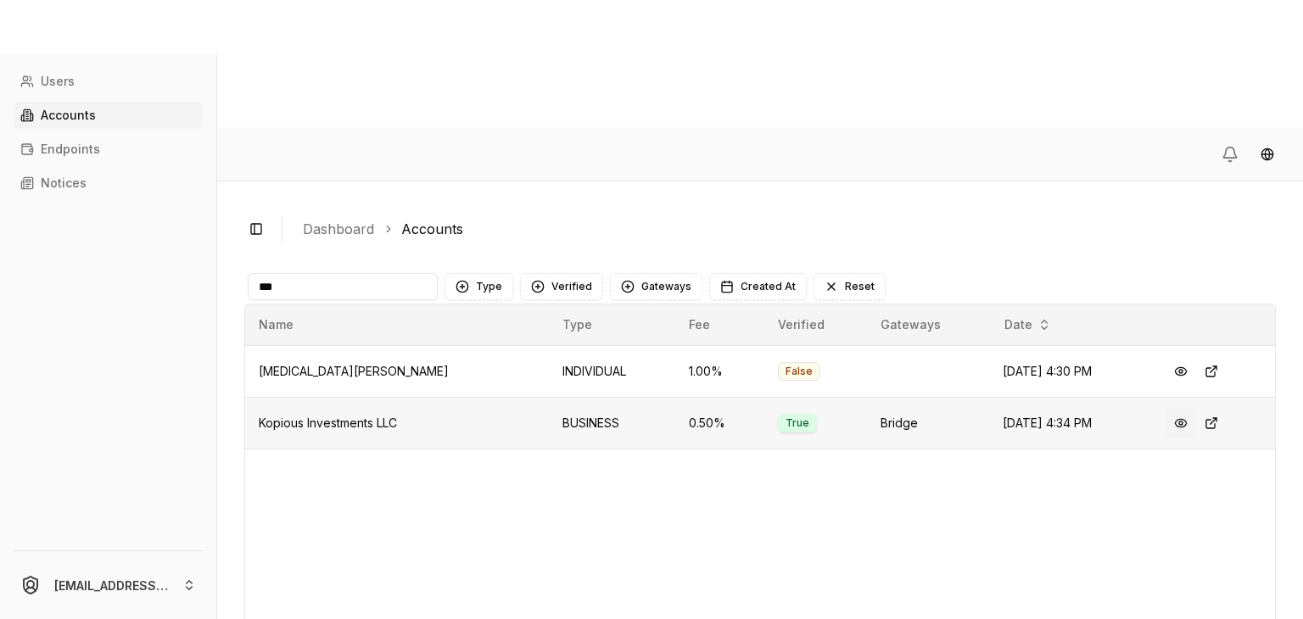
type input "***"
click at [1173, 408] on button at bounding box center [1180, 423] width 31 height 31
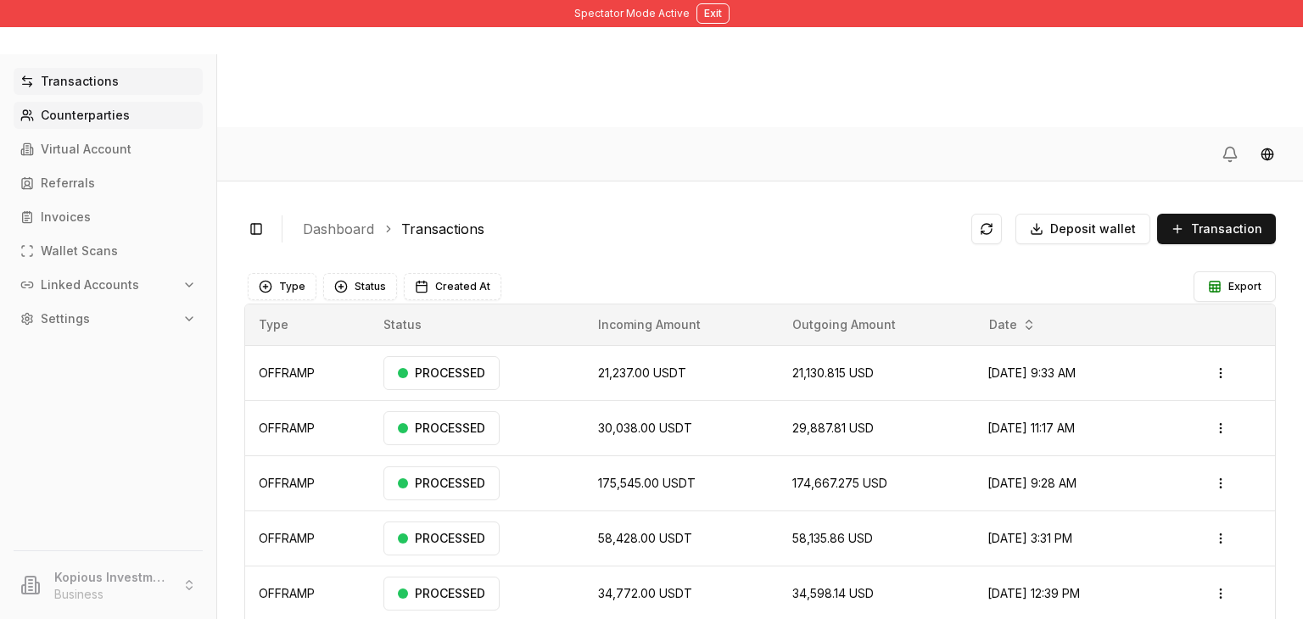
click at [109, 122] on link "Counterparties" at bounding box center [108, 115] width 189 height 27
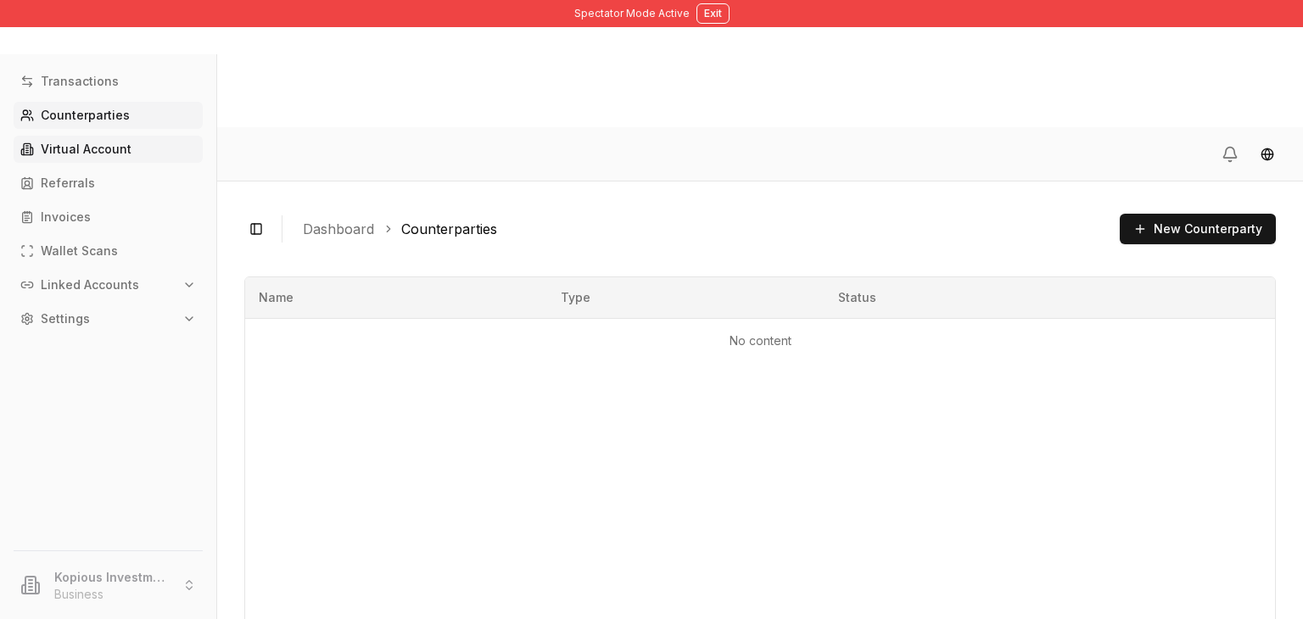
click at [98, 154] on p "Virtual Account" at bounding box center [86, 149] width 91 height 12
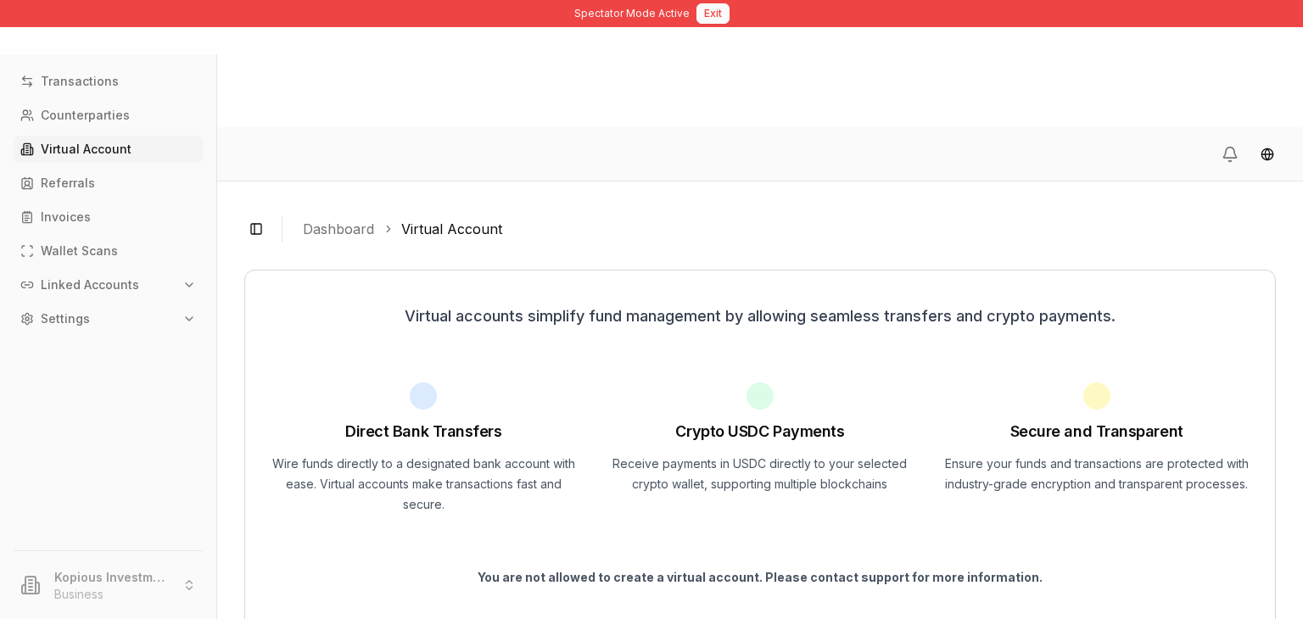
click at [715, 8] on button "Exit" at bounding box center [712, 13] width 33 height 20
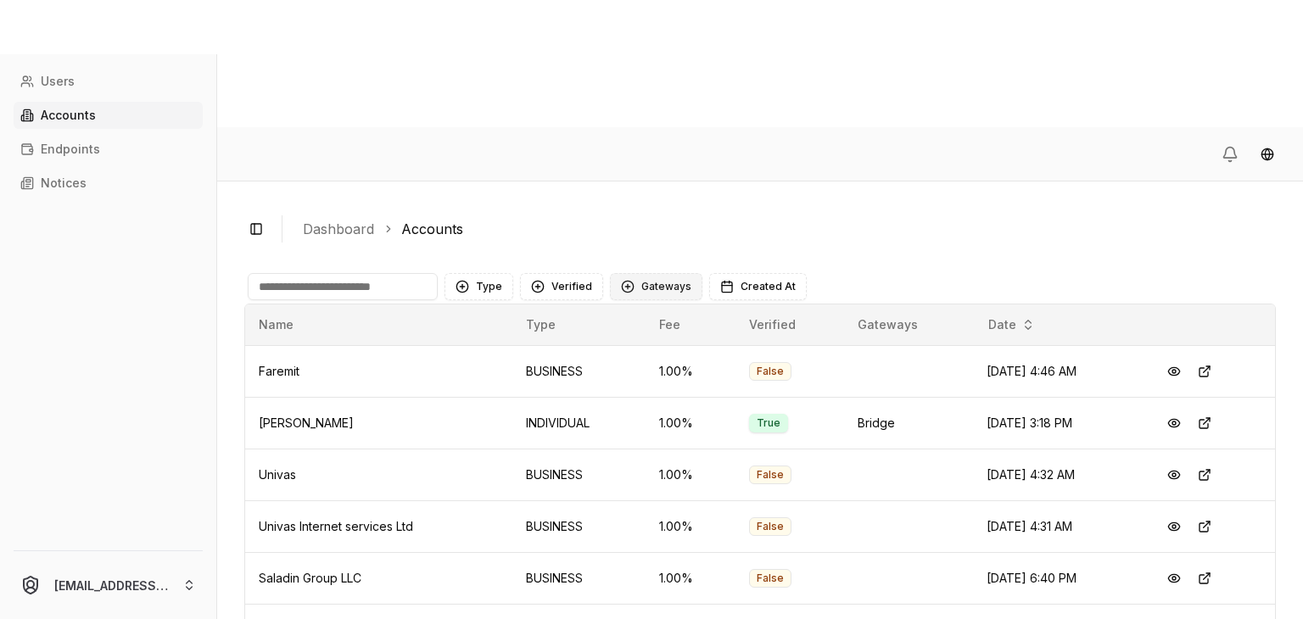
click at [642, 273] on button "Gateways" at bounding box center [656, 286] width 92 height 27
click at [622, 235] on div "Suggestions" at bounding box center [623, 229] width 14 height 14
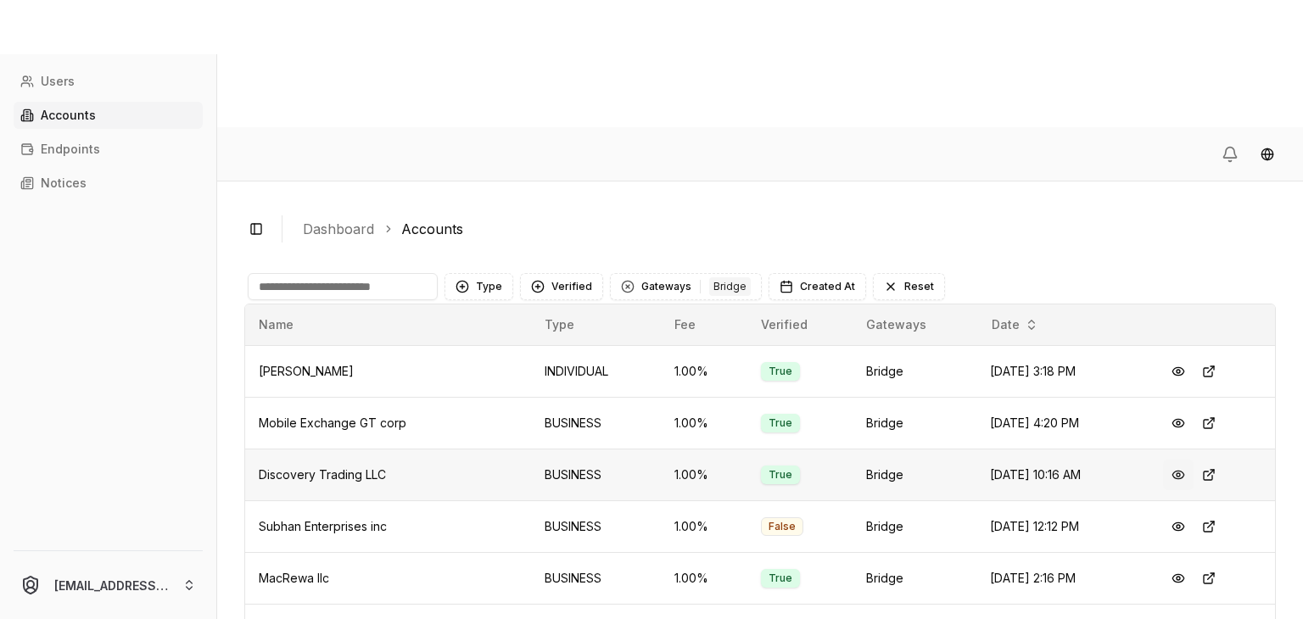
click at [1174, 460] on button at bounding box center [1178, 475] width 31 height 31
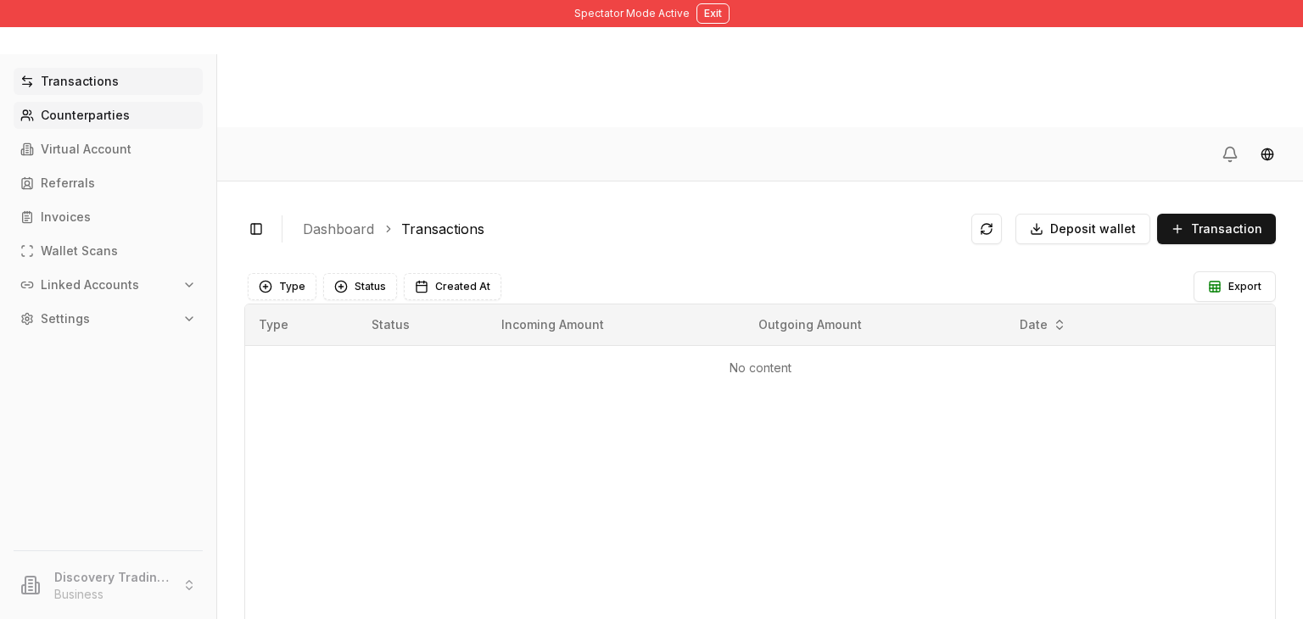
click at [117, 112] on p "Counterparties" at bounding box center [85, 115] width 89 height 12
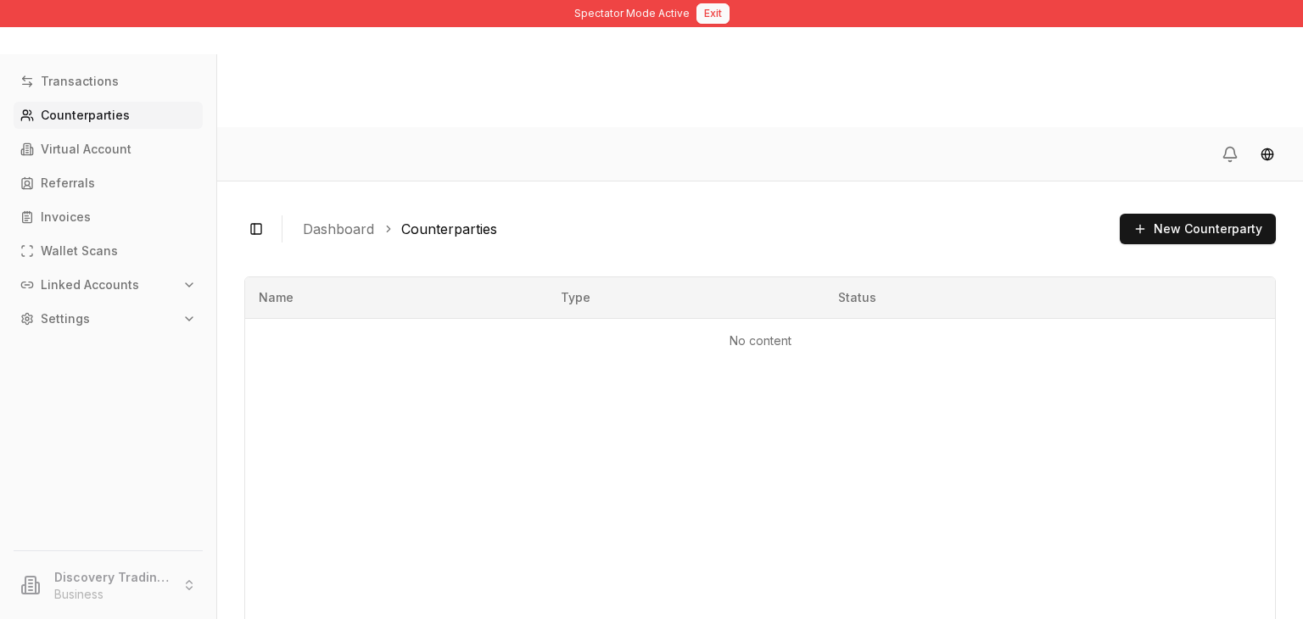
click at [718, 19] on button "Exit" at bounding box center [712, 13] width 33 height 20
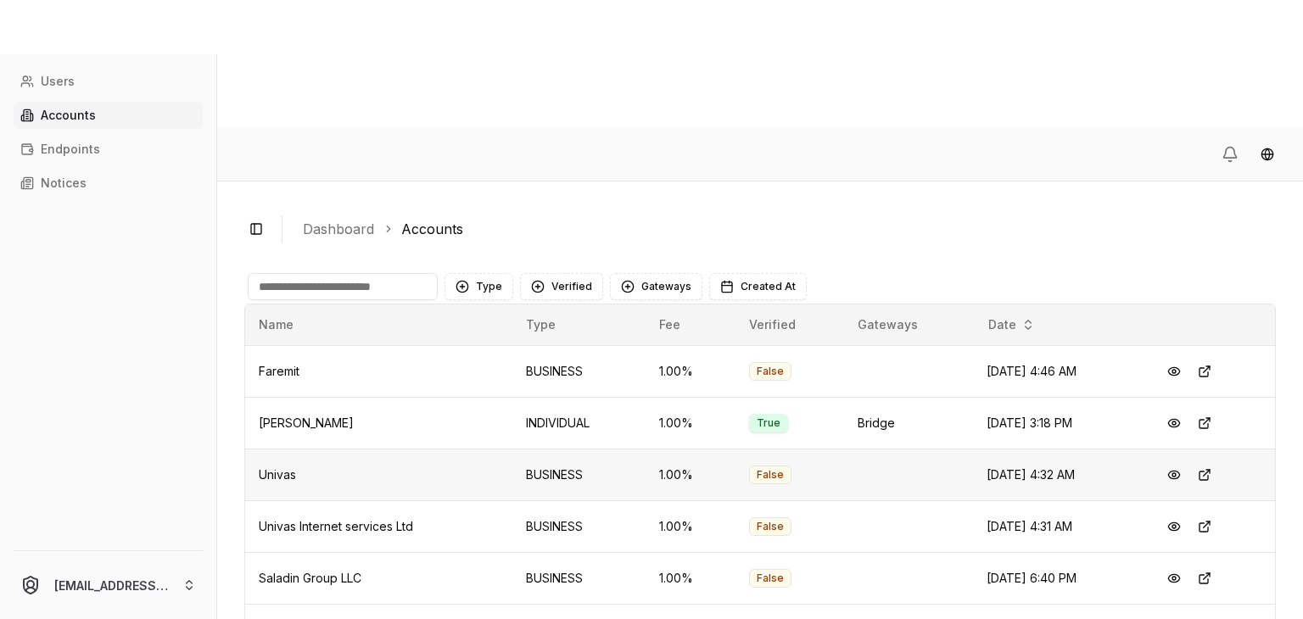
scroll to position [90, 0]
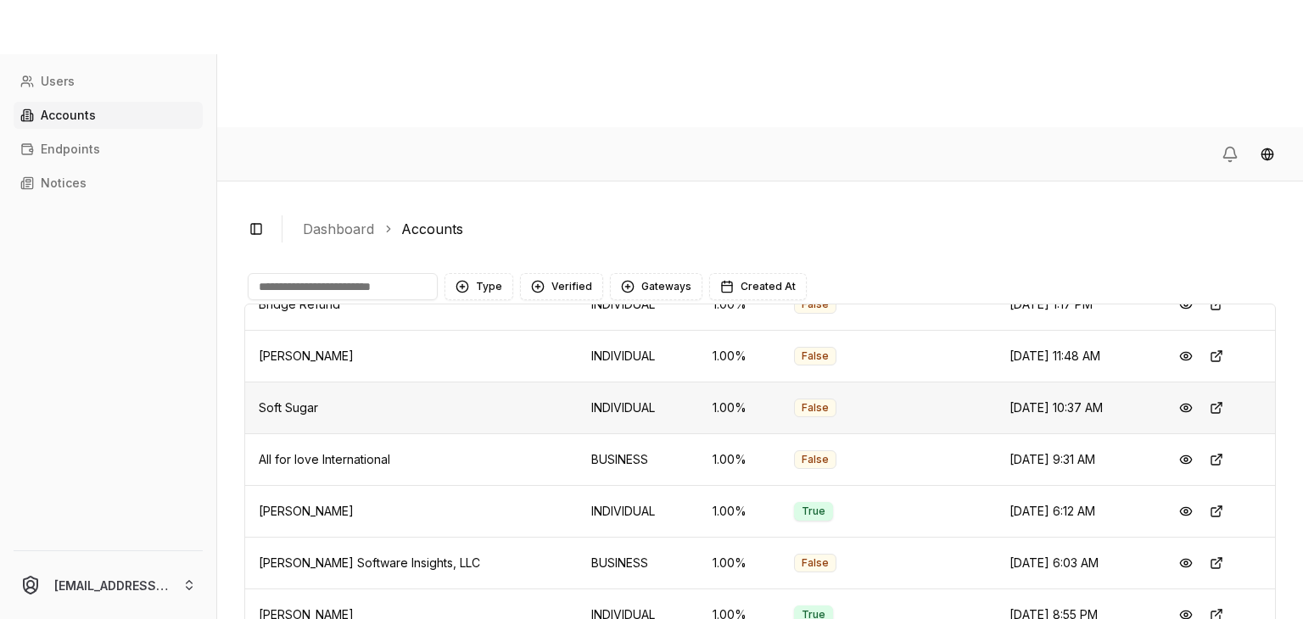
scroll to position [90, 0]
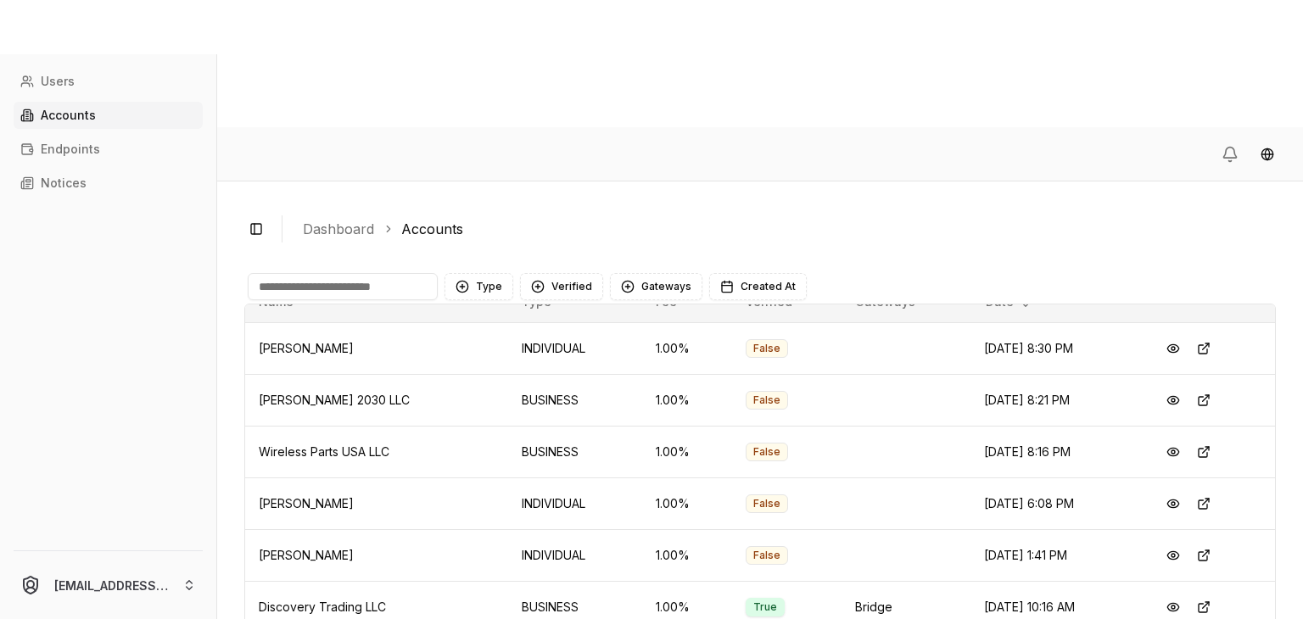
scroll to position [90, 0]
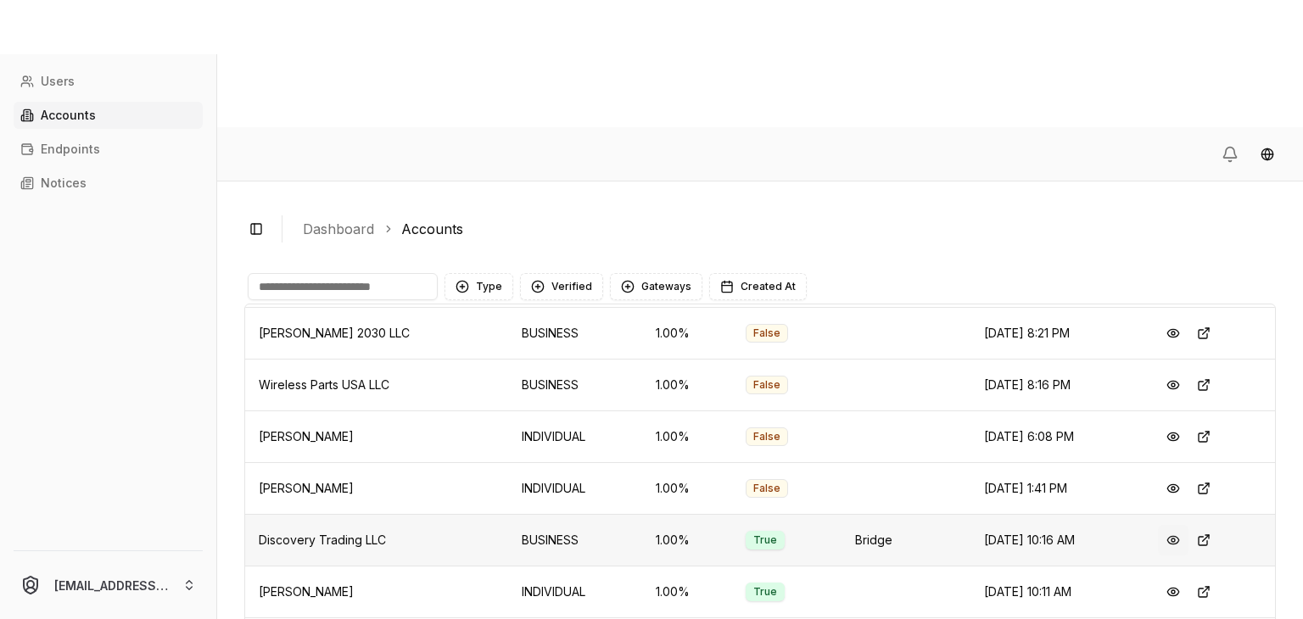
click at [1162, 525] on button at bounding box center [1173, 540] width 31 height 31
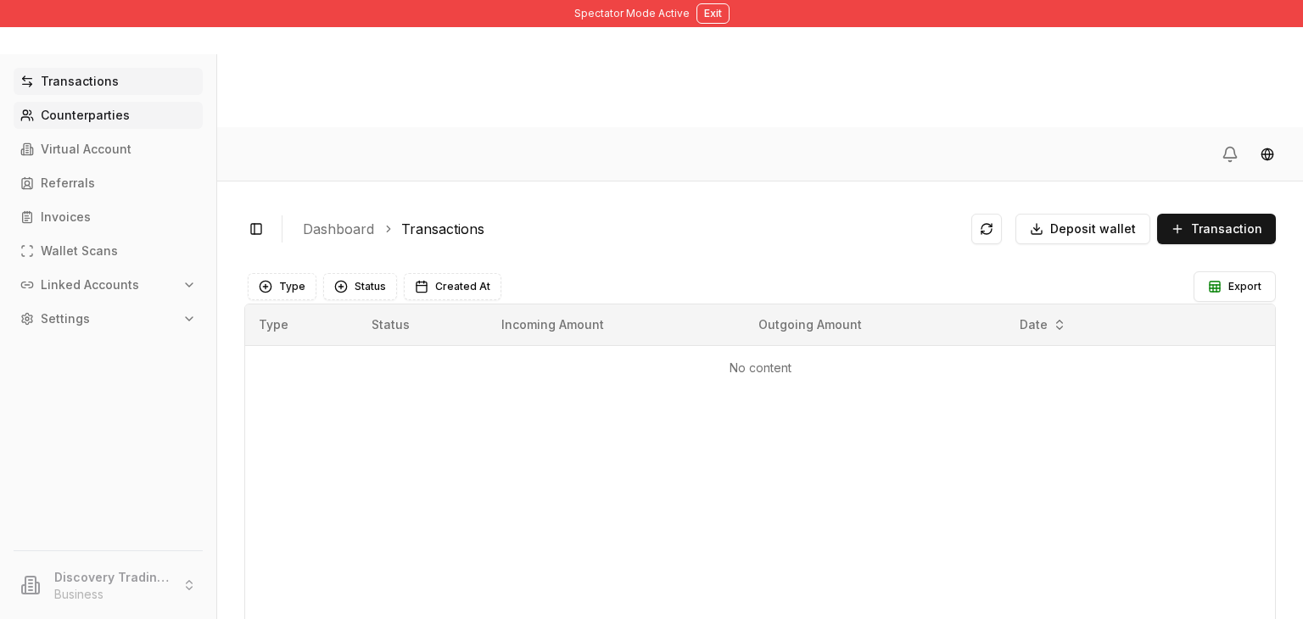
click at [89, 116] on p "Counterparties" at bounding box center [85, 115] width 89 height 12
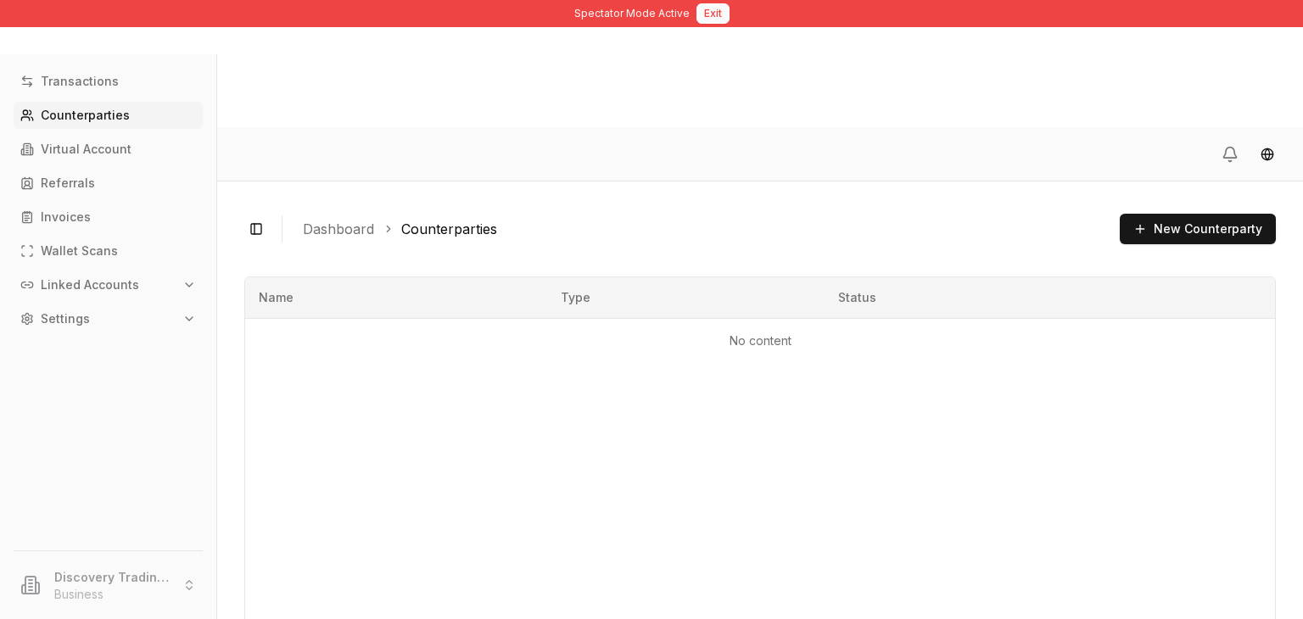
click at [716, 20] on button "Exit" at bounding box center [712, 13] width 33 height 20
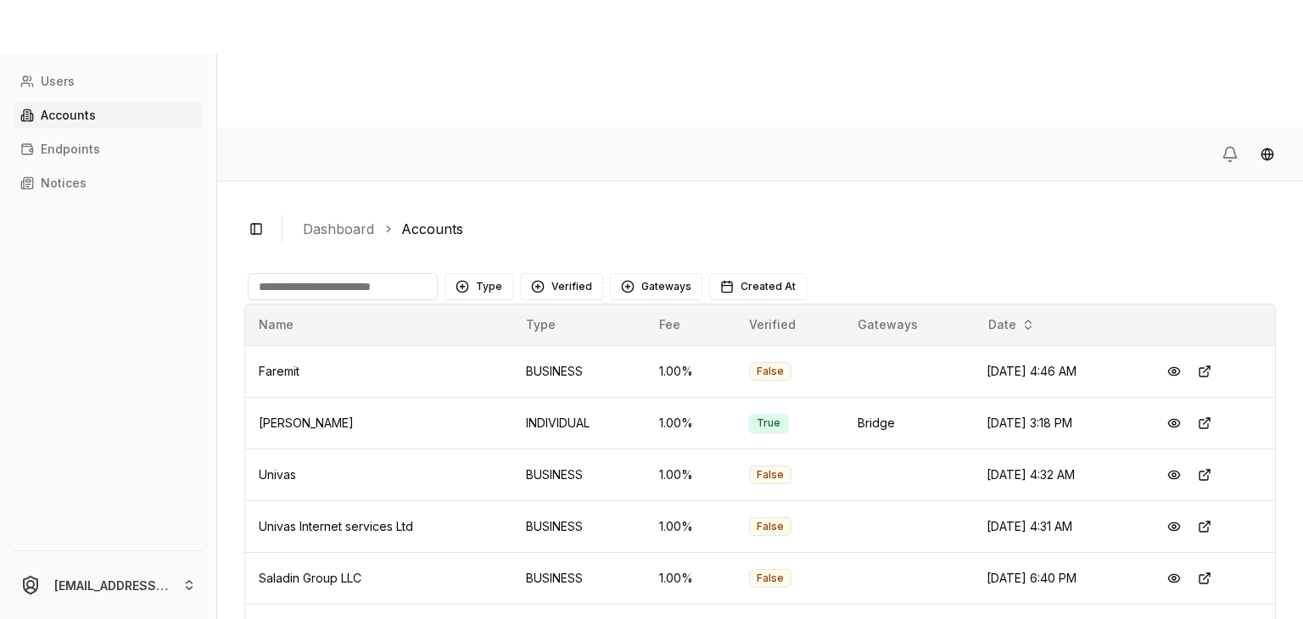
click at [323, 273] on input at bounding box center [343, 286] width 190 height 27
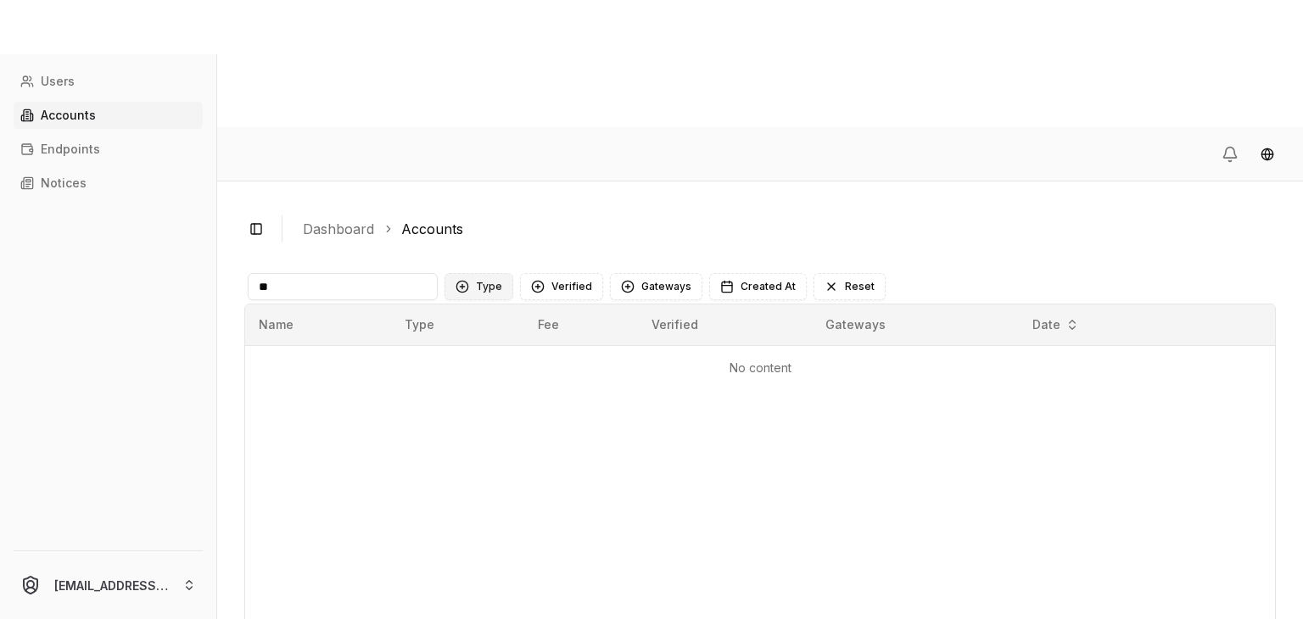
type input "*"
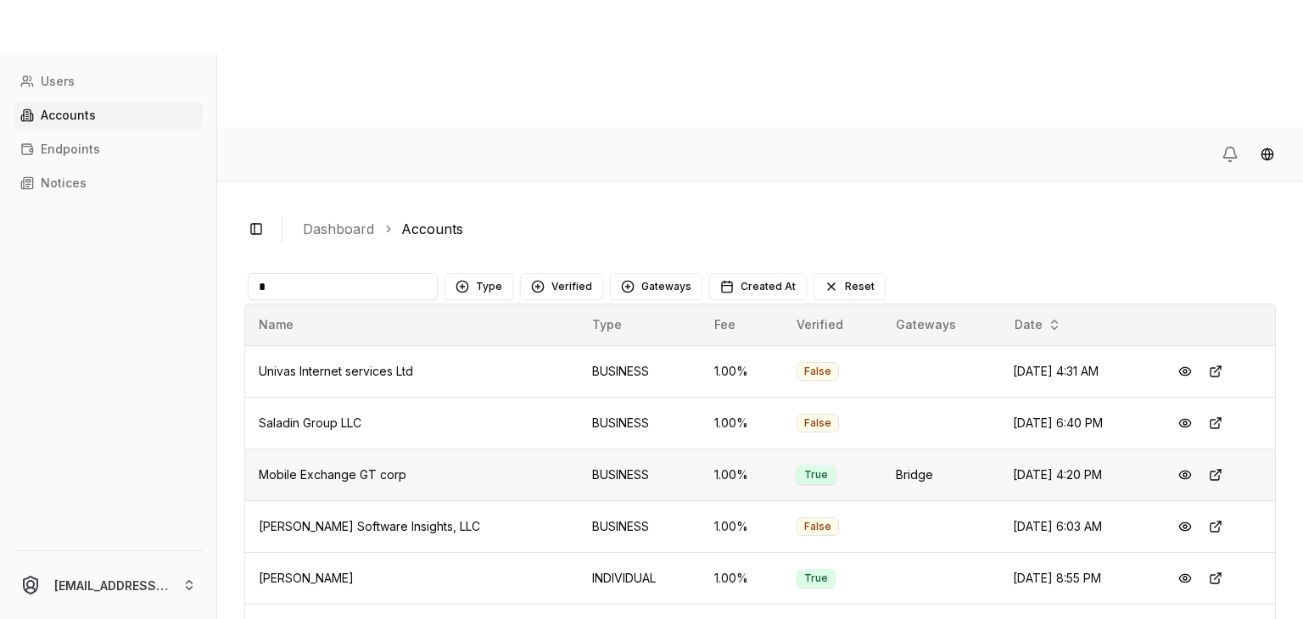
scroll to position [90, 0]
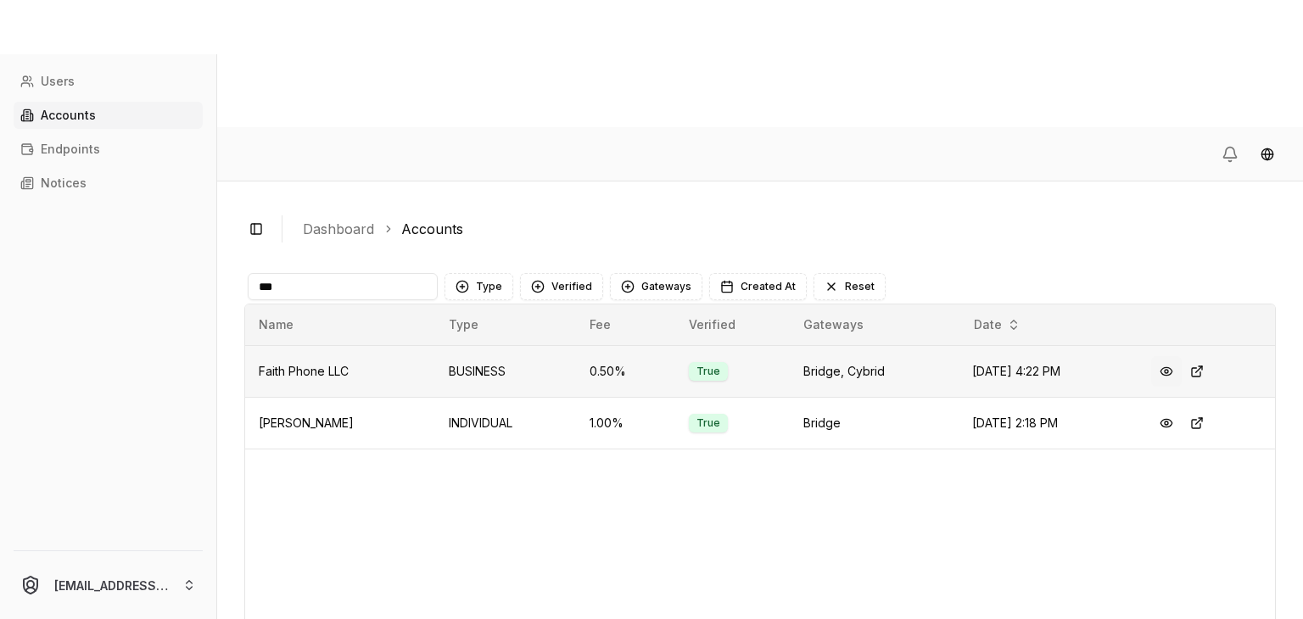
type input "***"
click at [1173, 356] on button at bounding box center [1166, 371] width 31 height 31
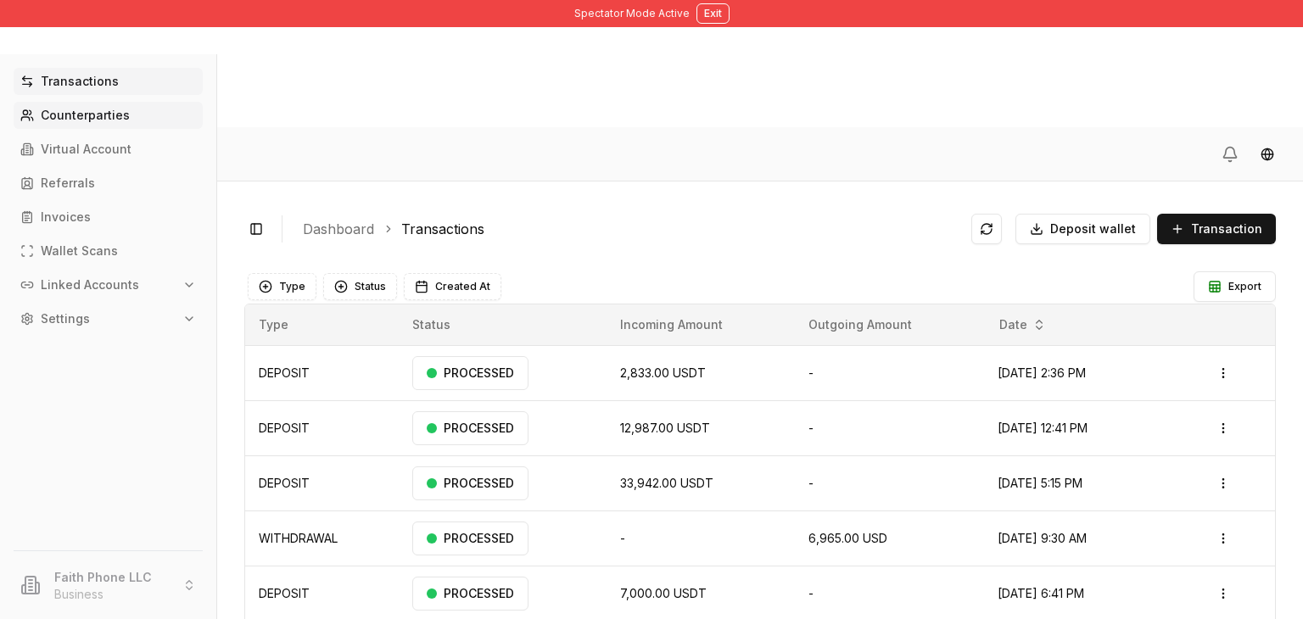
click at [105, 113] on p "Counterparties" at bounding box center [85, 115] width 89 height 12
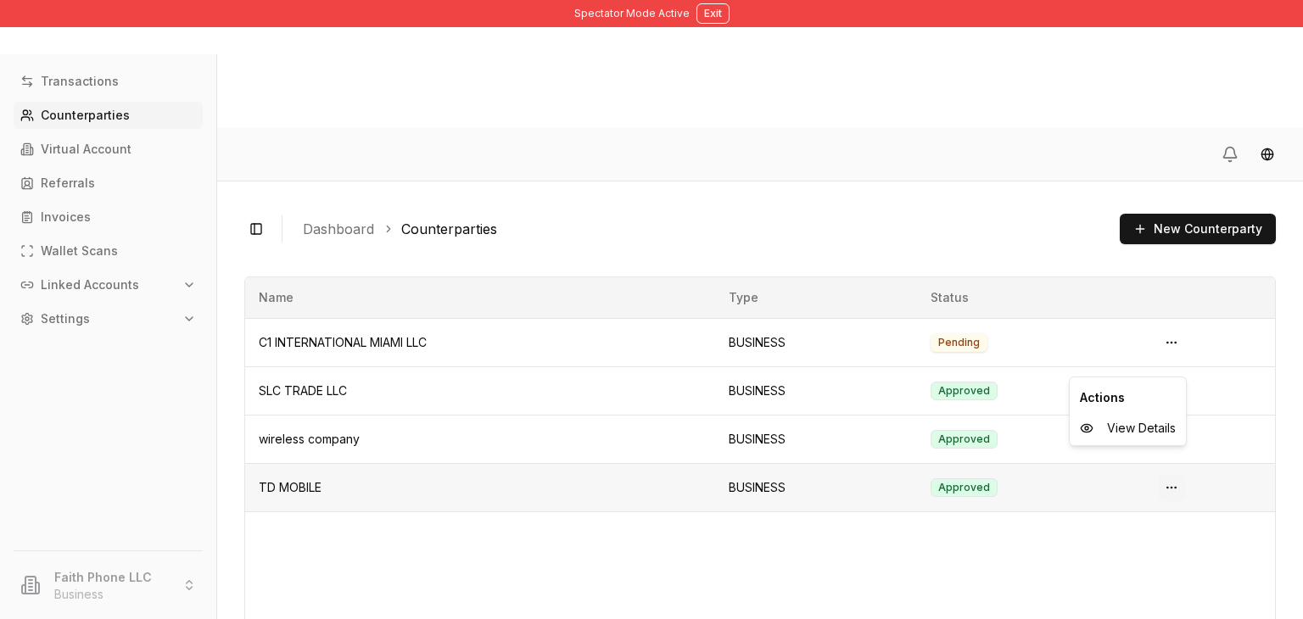
click at [1175, 360] on html "Spectator Mode Active Exit Transactions Counterparties Virtual Account Referral…" at bounding box center [651, 373] width 1303 height 746
click at [1116, 424] on span "View Details" at bounding box center [1141, 428] width 69 height 17
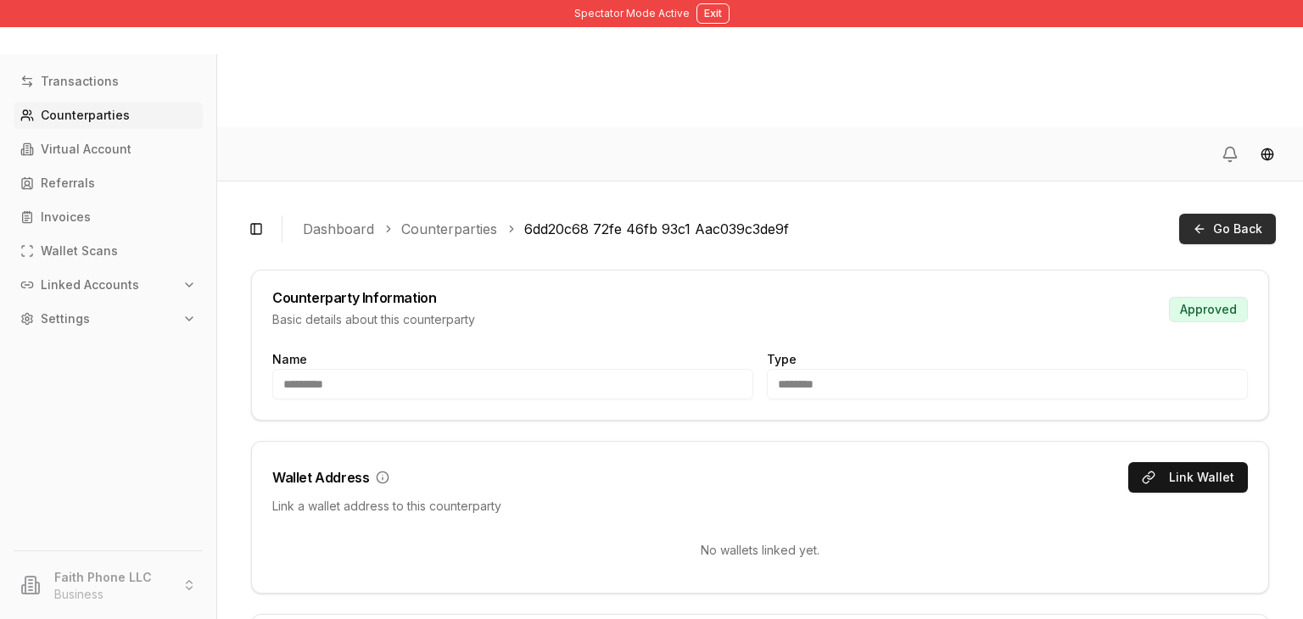
click at [1215, 221] on span "Go Back" at bounding box center [1237, 229] width 49 height 17
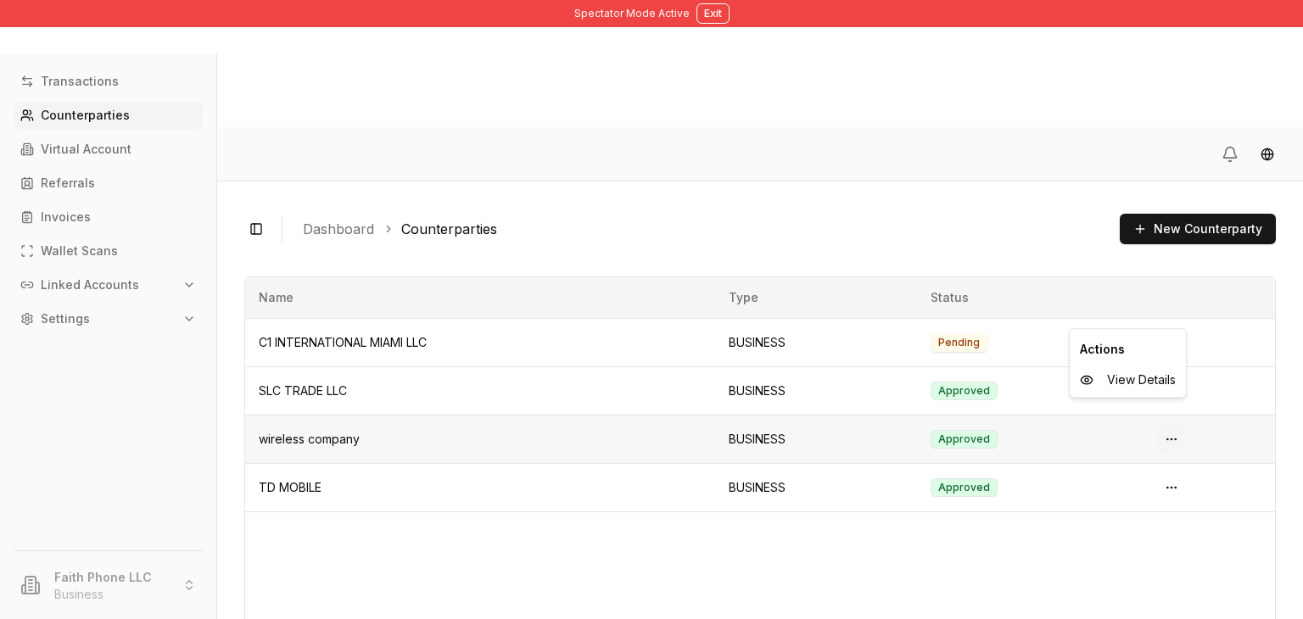
click at [1176, 314] on html "Spectator Mode Active Exit Transactions Counterparties Virtual Account Referral…" at bounding box center [651, 373] width 1303 height 746
click at [1120, 383] on span "View Details" at bounding box center [1141, 379] width 69 height 17
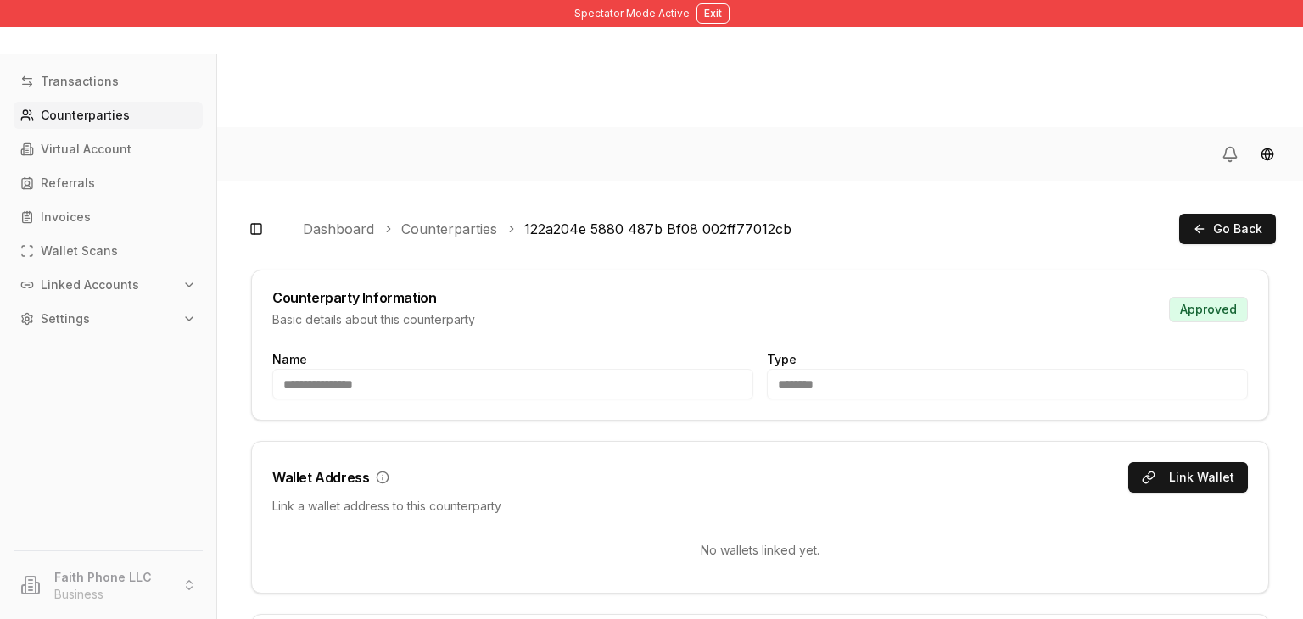
scroll to position [53, 0]
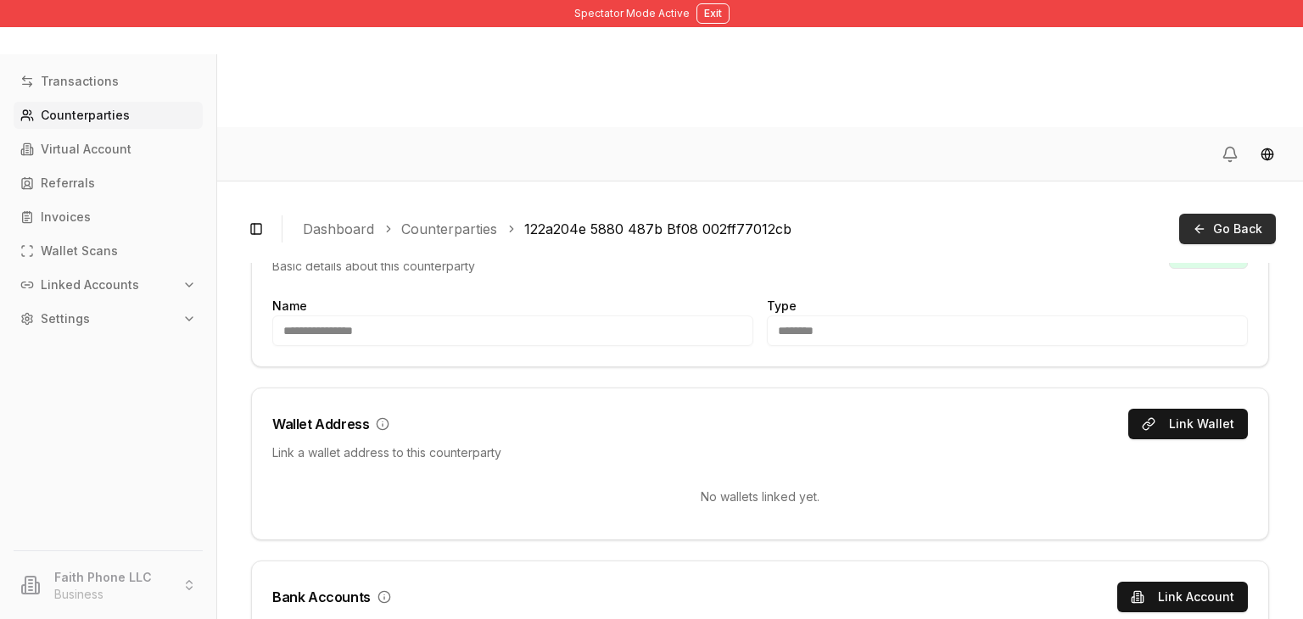
click at [1241, 221] on span "Go Back" at bounding box center [1237, 229] width 49 height 17
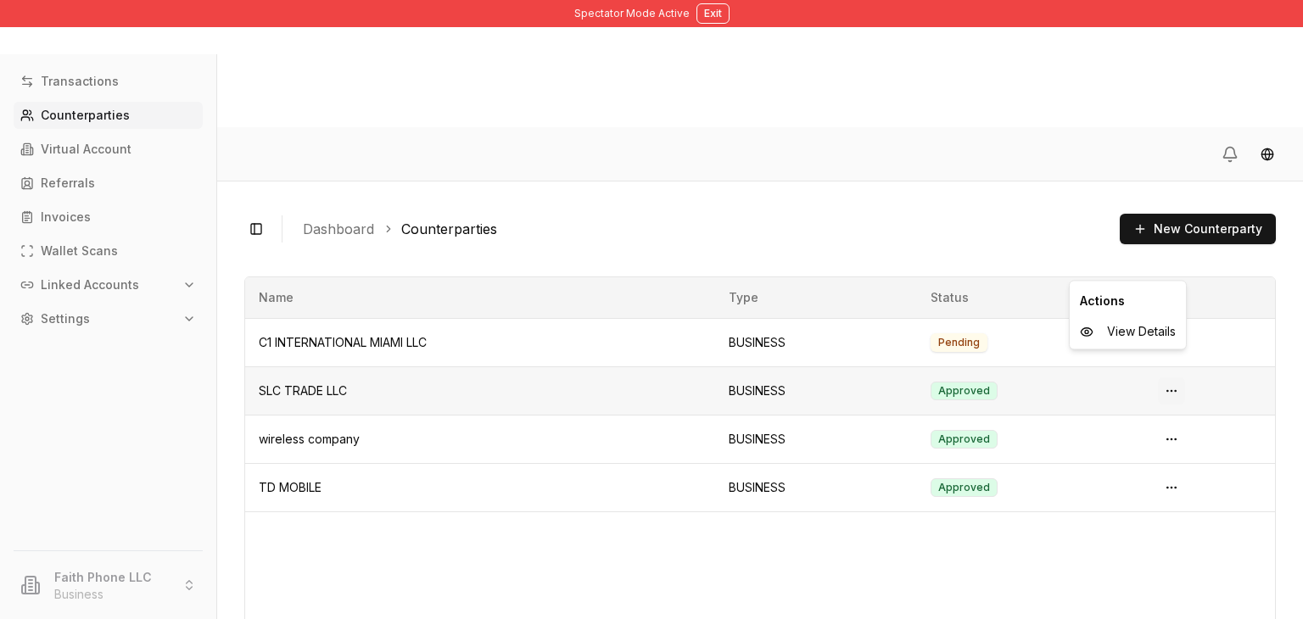
click at [1170, 268] on html "Spectator Mode Active Exit Transactions Counterparties Virtual Account Referral…" at bounding box center [651, 373] width 1303 height 746
click at [1116, 343] on div "View Details" at bounding box center [1127, 331] width 109 height 27
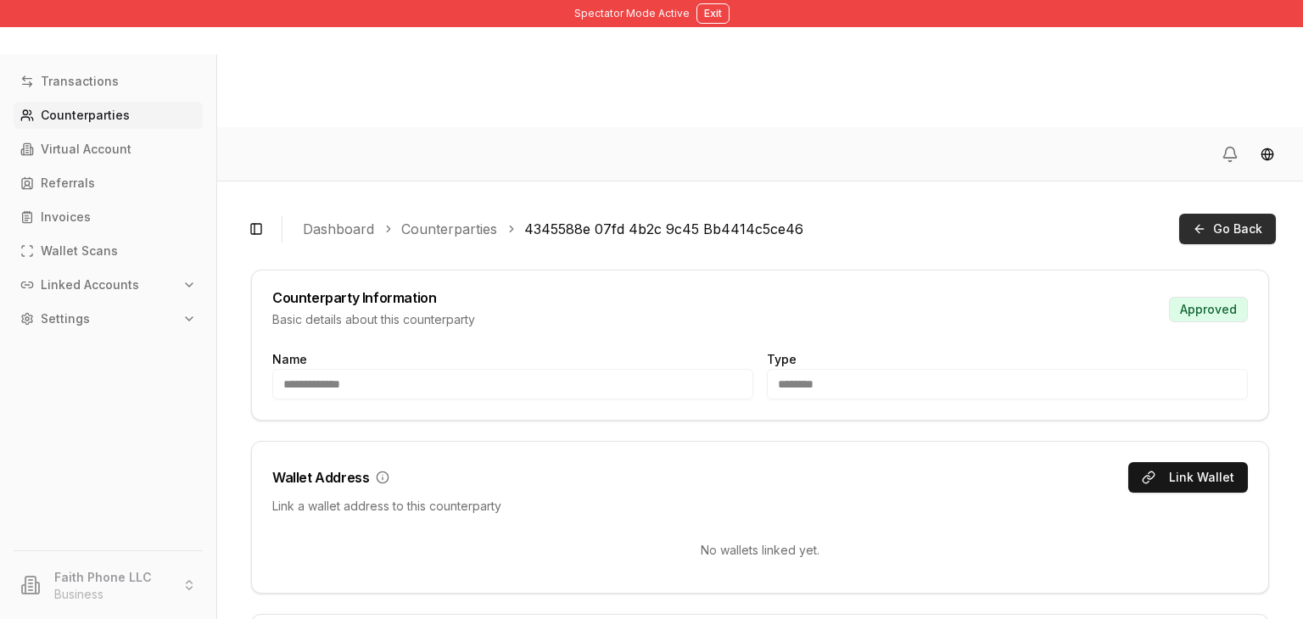
click at [1217, 221] on span "Go Back" at bounding box center [1237, 229] width 49 height 17
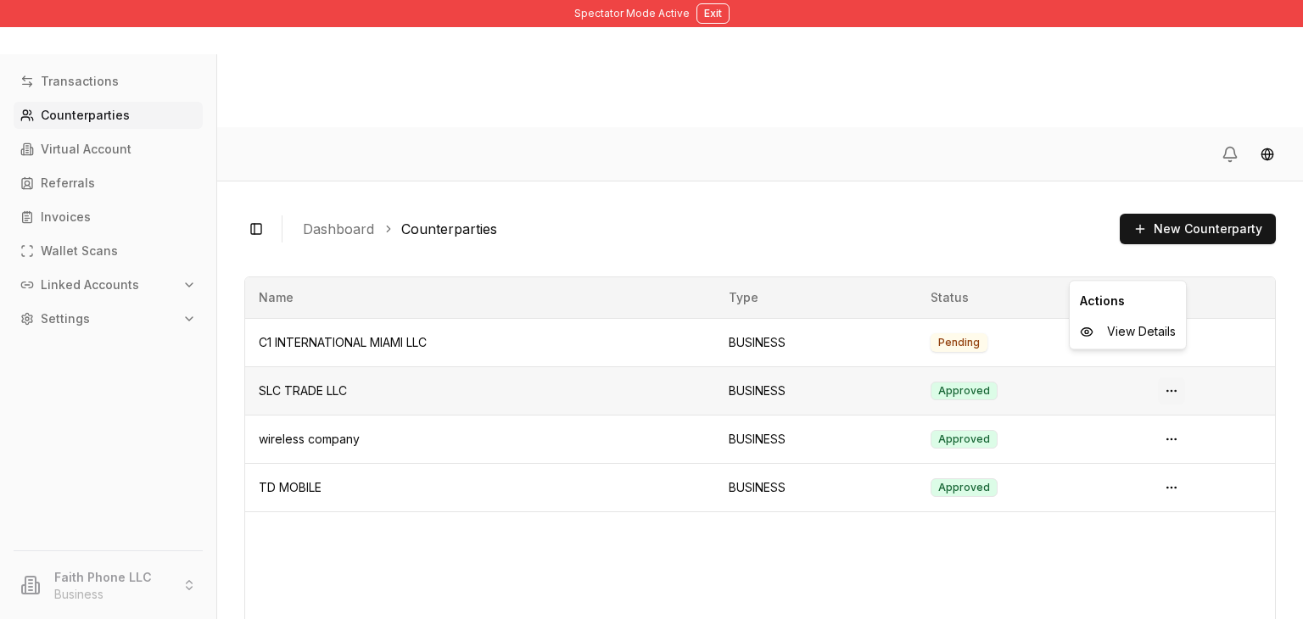
click at [1167, 254] on html "Spectator Mode Active Exit Transactions Counterparties Virtual Account Referral…" at bounding box center [651, 373] width 1303 height 746
click at [1125, 336] on span "View Details" at bounding box center [1141, 331] width 69 height 17
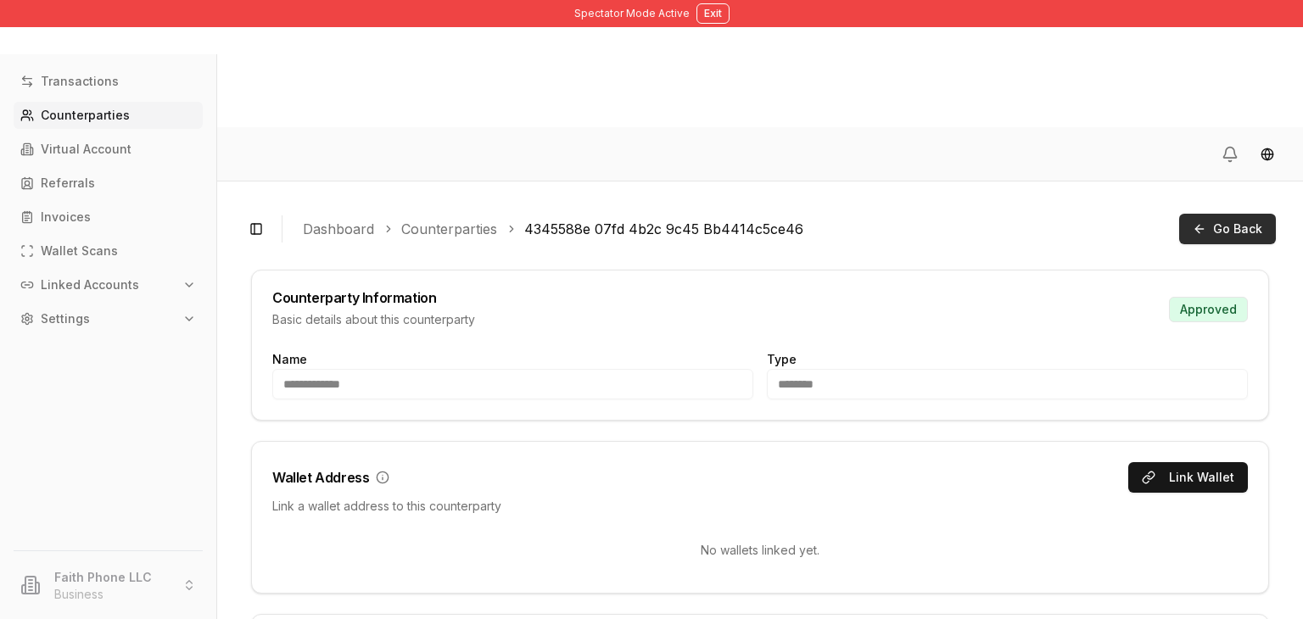
drag, startPoint x: 1211, startPoint y: 120, endPoint x: 1208, endPoint y: 106, distance: 14.8
click at [1208, 209] on div "Toggle Sidebar Dashboard Counterparties 4345588e 07fd 4b2c 9c45 Bb4414c5ce46 Go…" at bounding box center [759, 229] width 1031 height 41
click at [1208, 214] on button "Go Back" at bounding box center [1227, 229] width 97 height 31
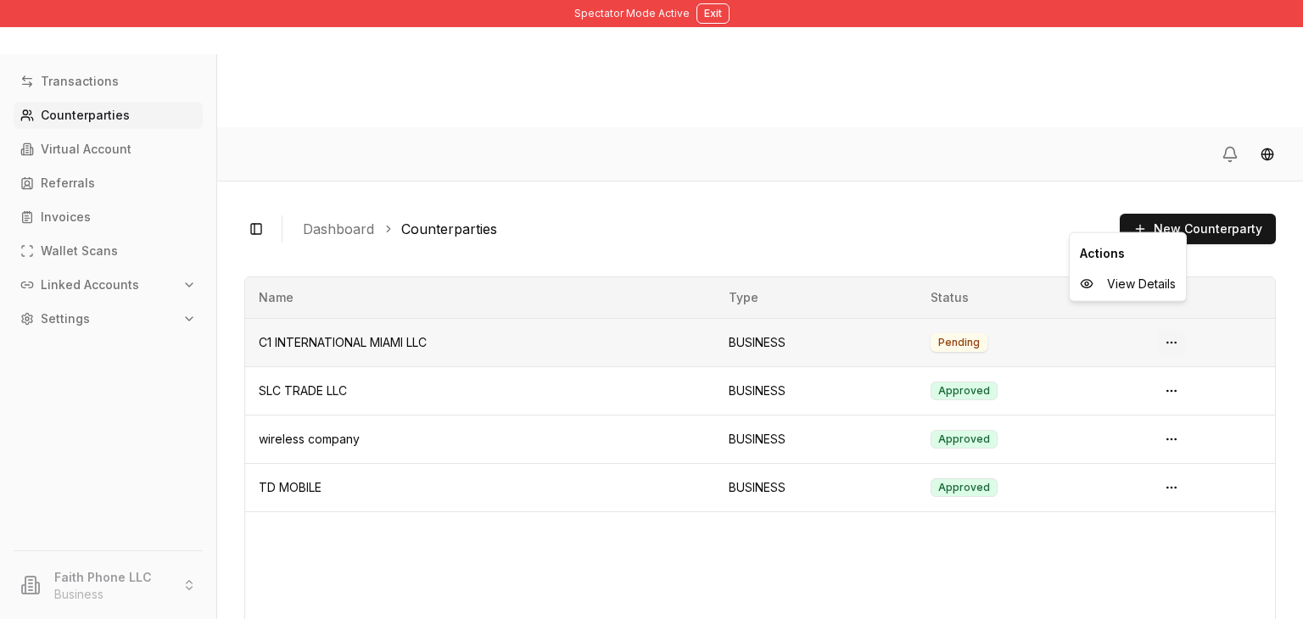
click at [1173, 215] on html "Spectator Mode Active Exit Transactions Counterparties Virtual Account Referral…" at bounding box center [651, 373] width 1303 height 746
click at [1136, 273] on div "View Details" at bounding box center [1127, 284] width 109 height 27
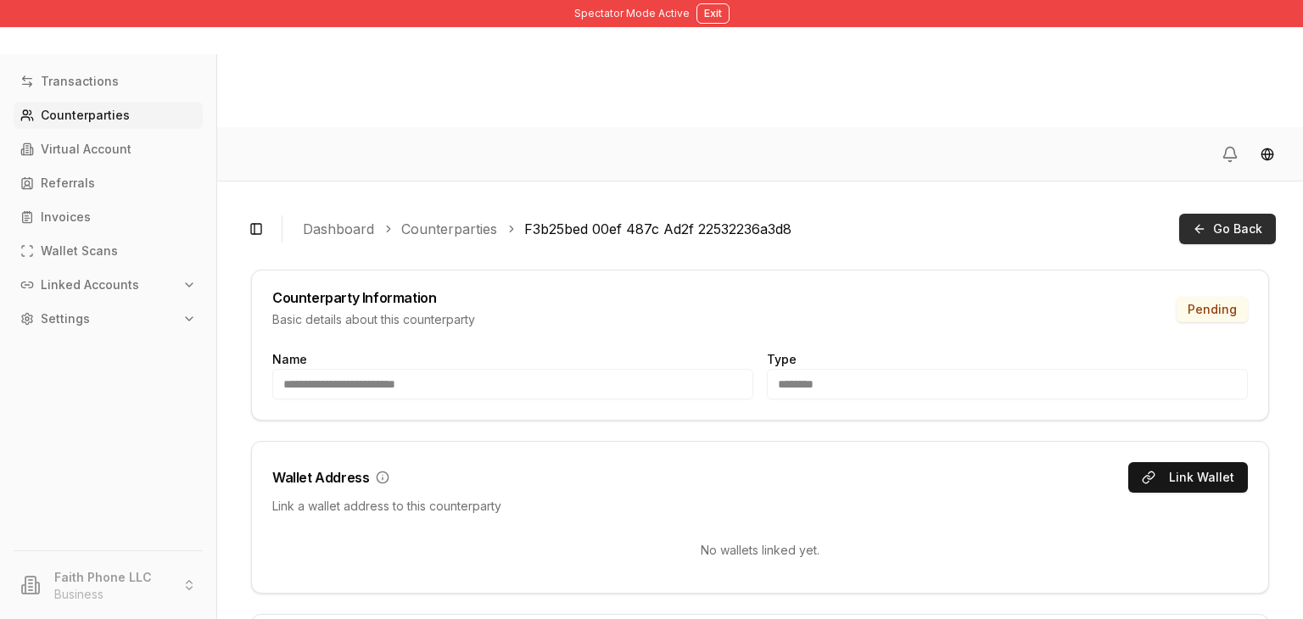
click at [1229, 221] on span "Go Back" at bounding box center [1237, 229] width 49 height 17
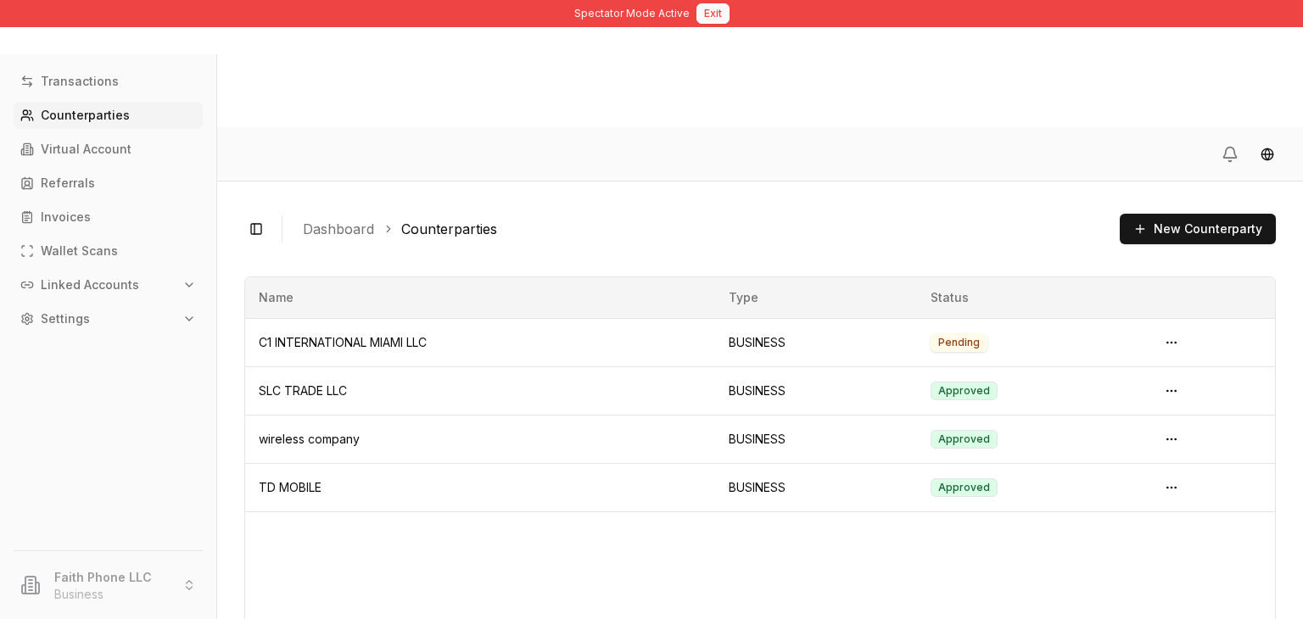
click at [709, 15] on button "Exit" at bounding box center [712, 13] width 33 height 20
